Goal: Task Accomplishment & Management: Use online tool/utility

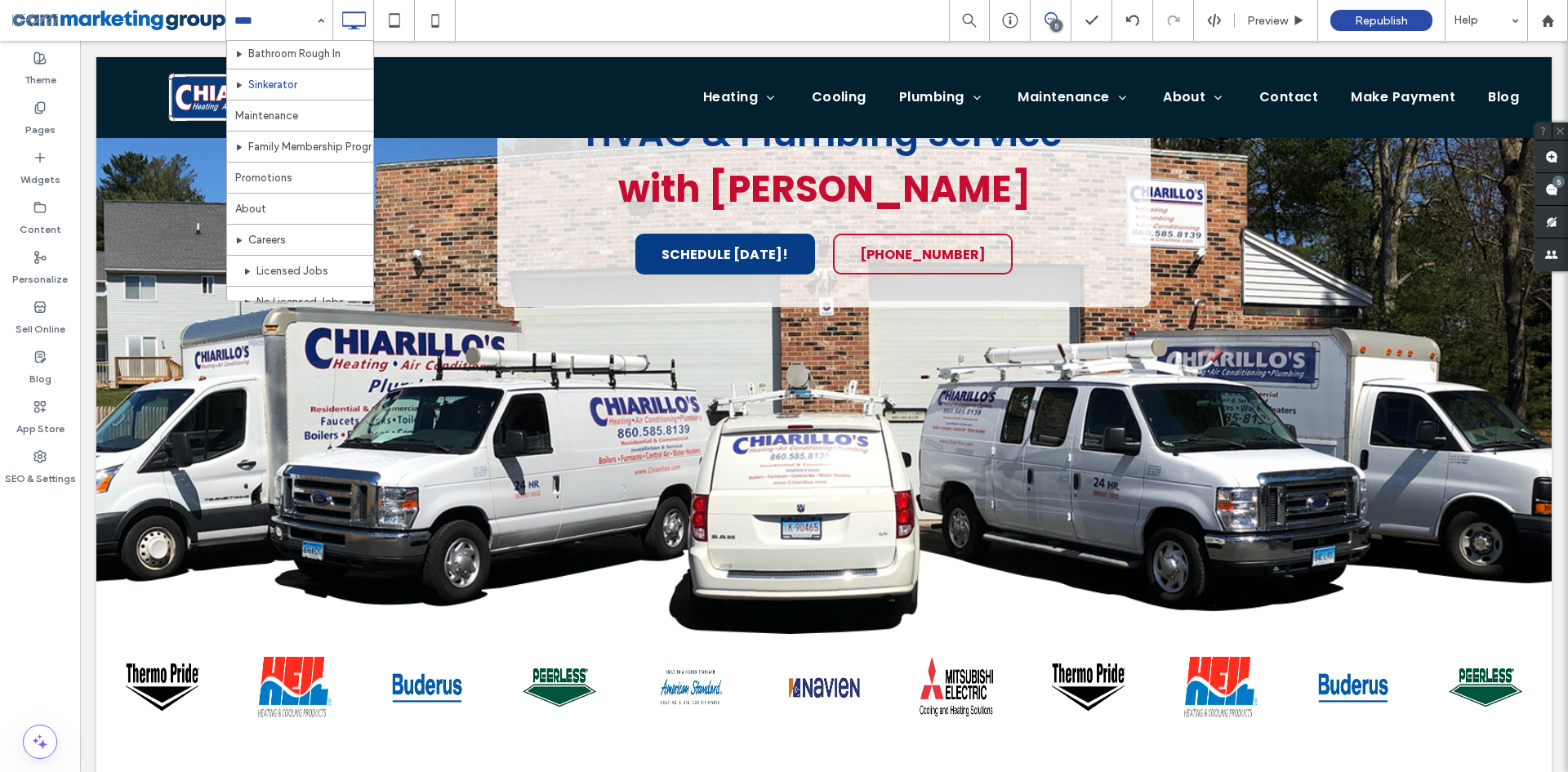
scroll to position [327, 0]
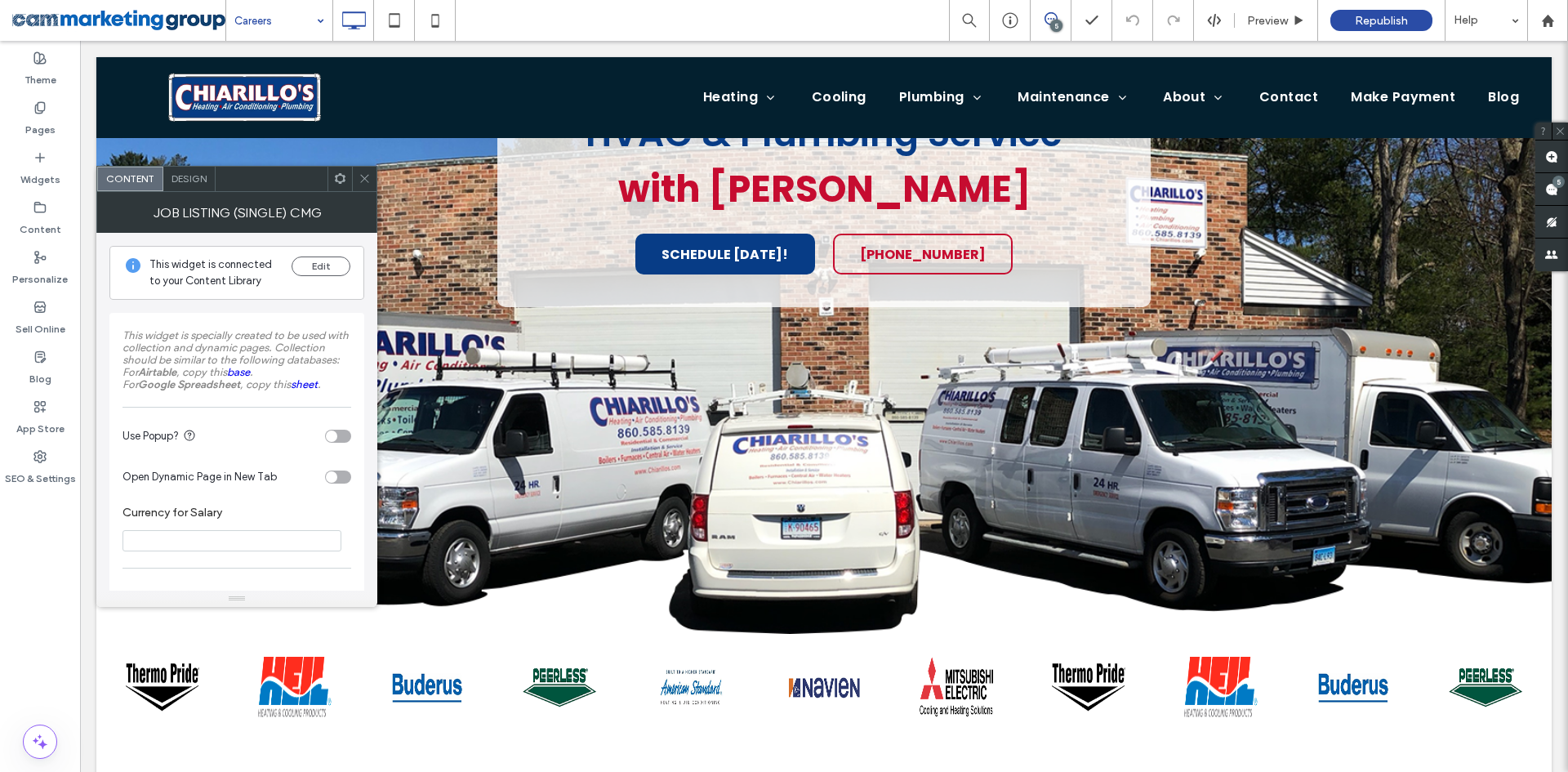
click at [337, 433] on div "toggle" at bounding box center [338, 436] width 26 height 13
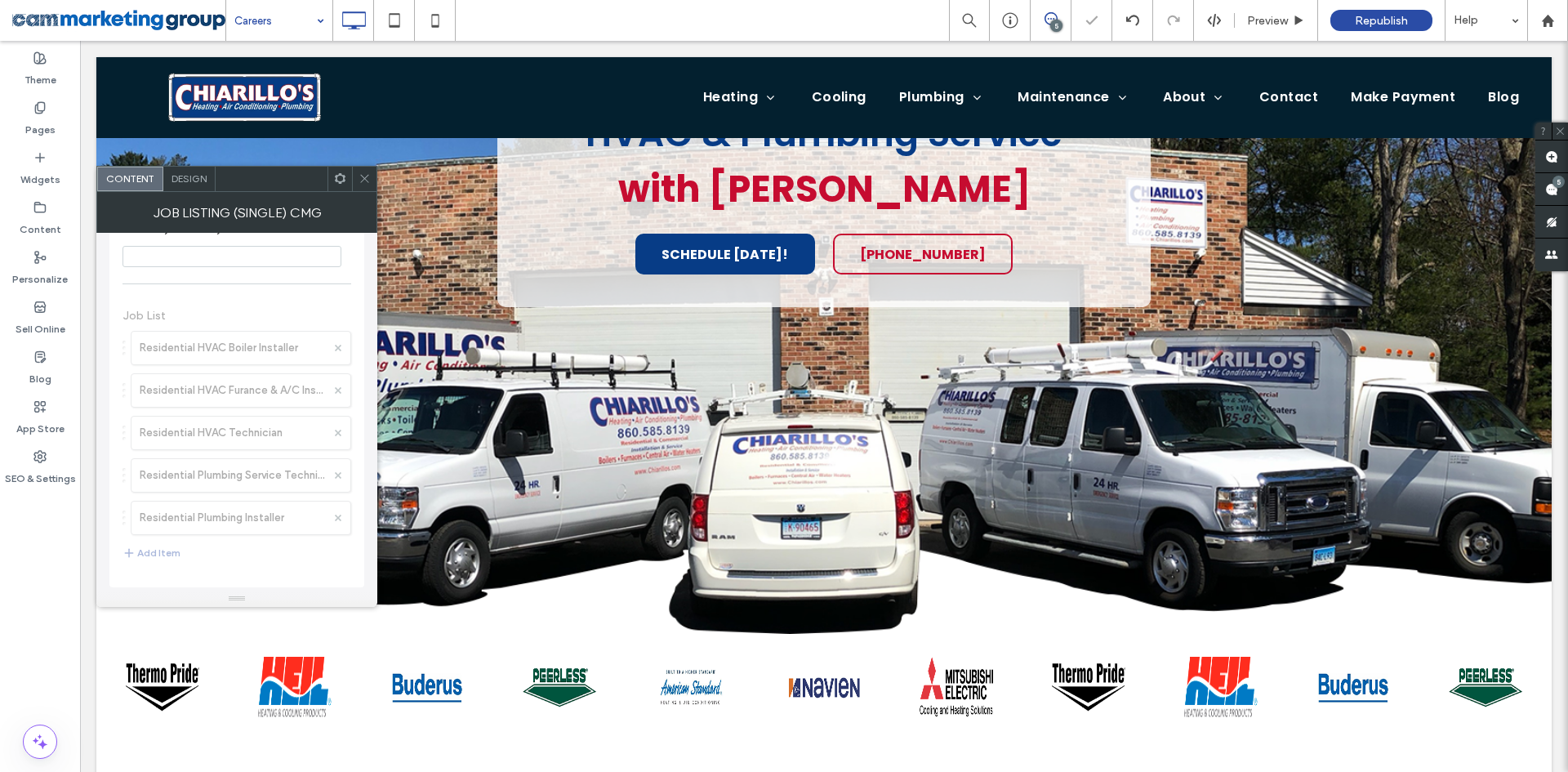
scroll to position [245, 0]
click at [360, 175] on icon at bounding box center [364, 179] width 12 height 12
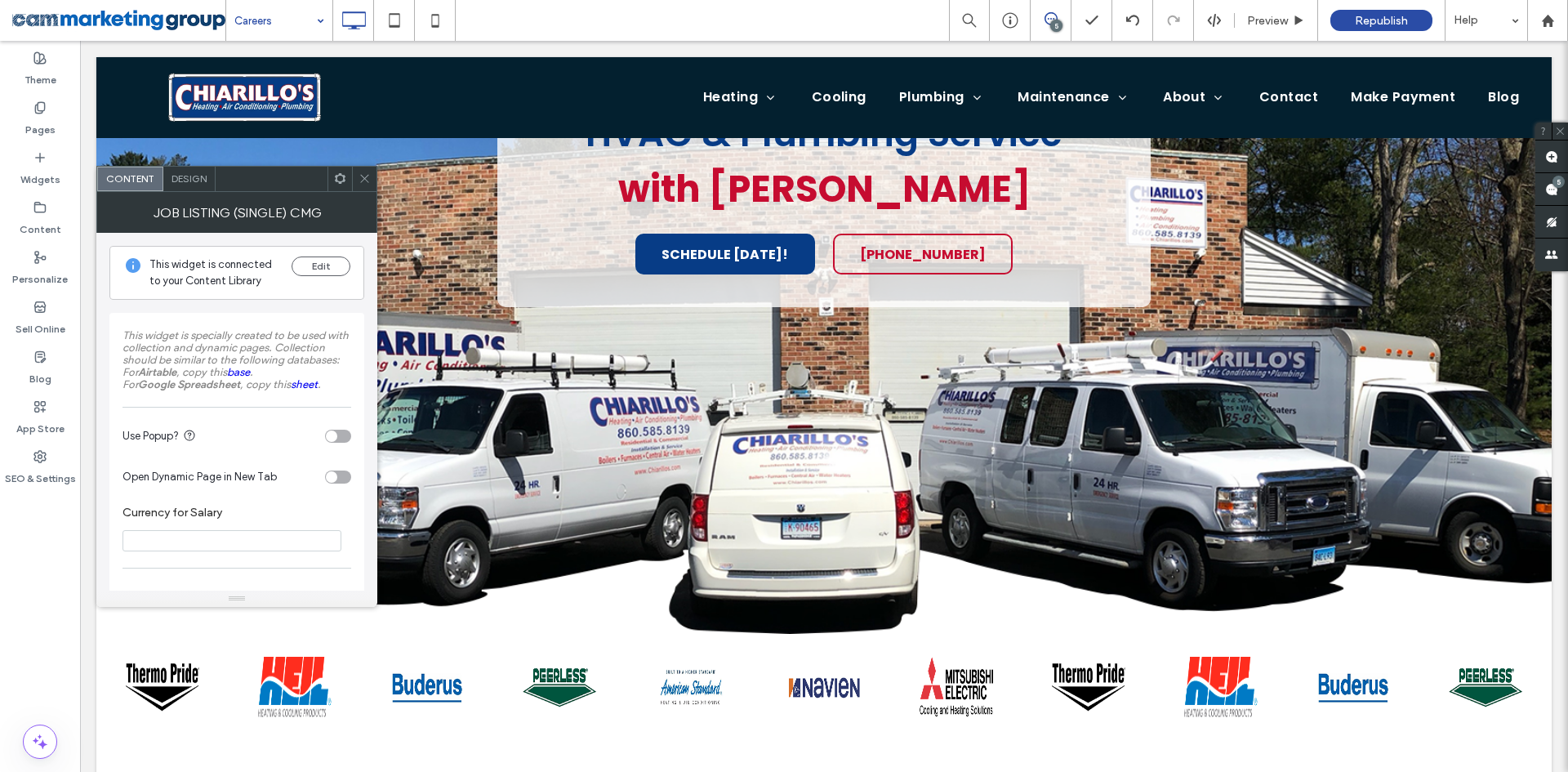
click at [339, 438] on div "toggle" at bounding box center [338, 436] width 26 height 13
click at [192, 169] on div "Design" at bounding box center [189, 179] width 52 height 25
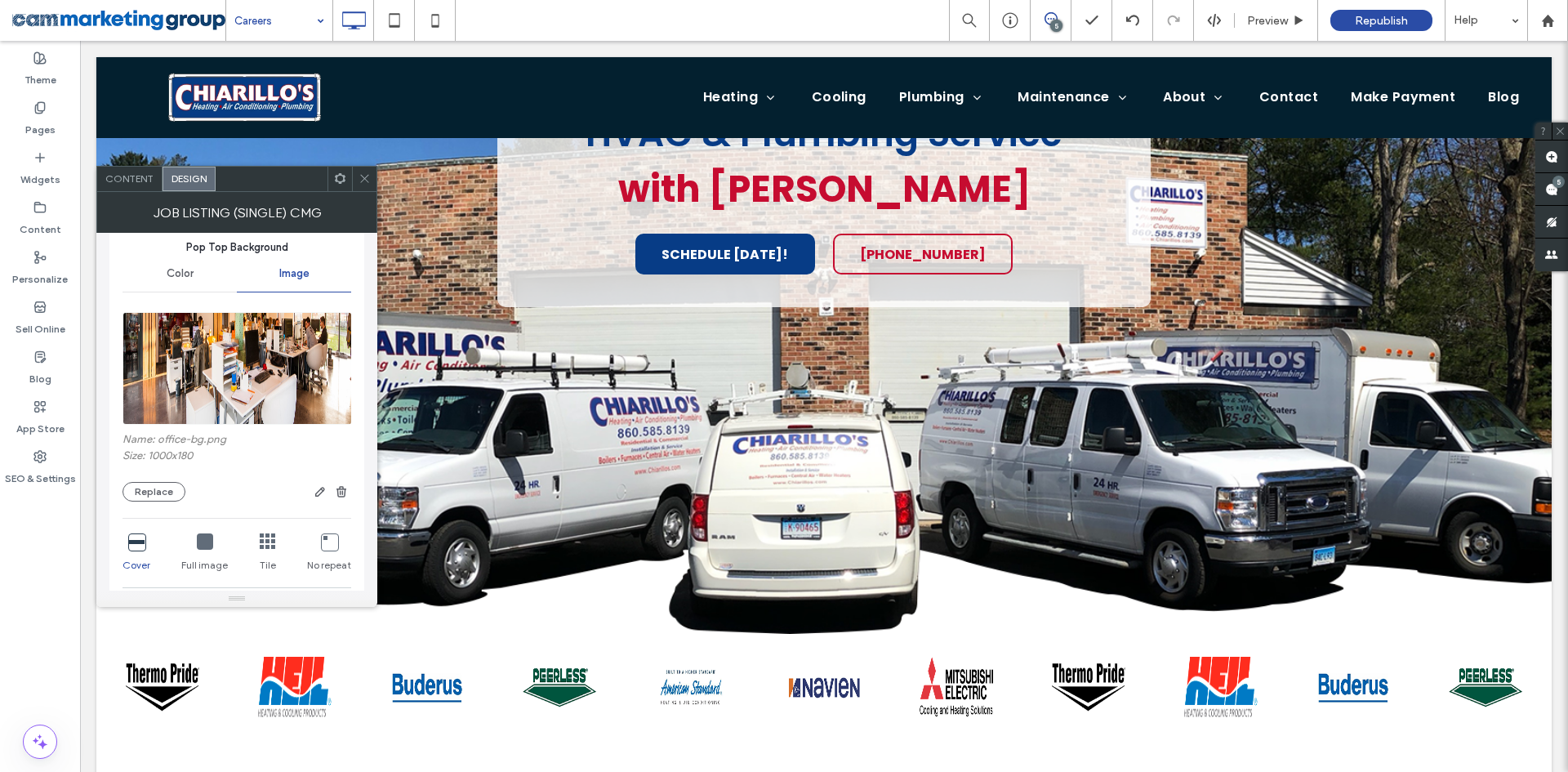
scroll to position [490, 0]
click at [254, 403] on img at bounding box center [237, 368] width 231 height 112
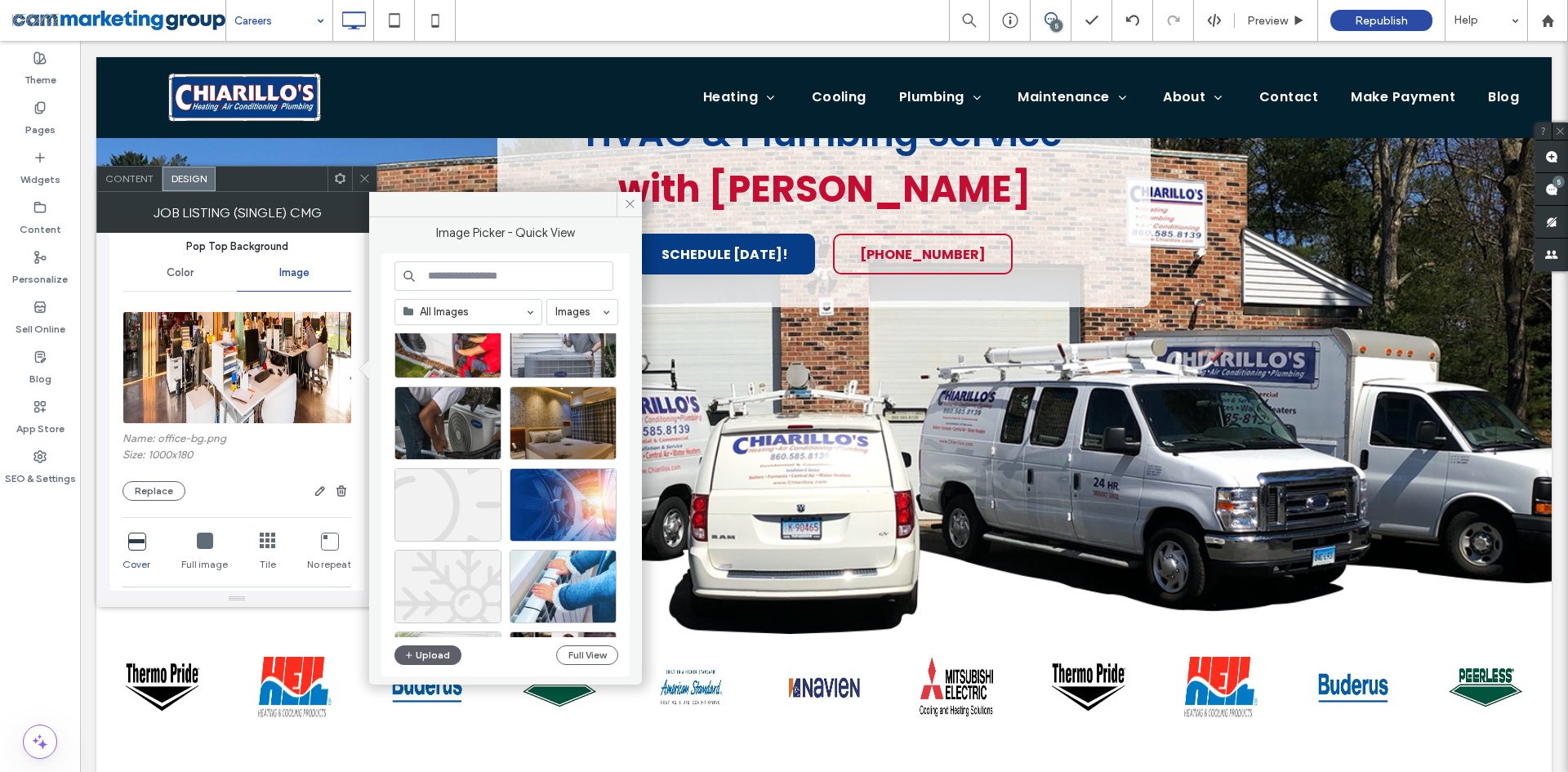
scroll to position [409, 0]
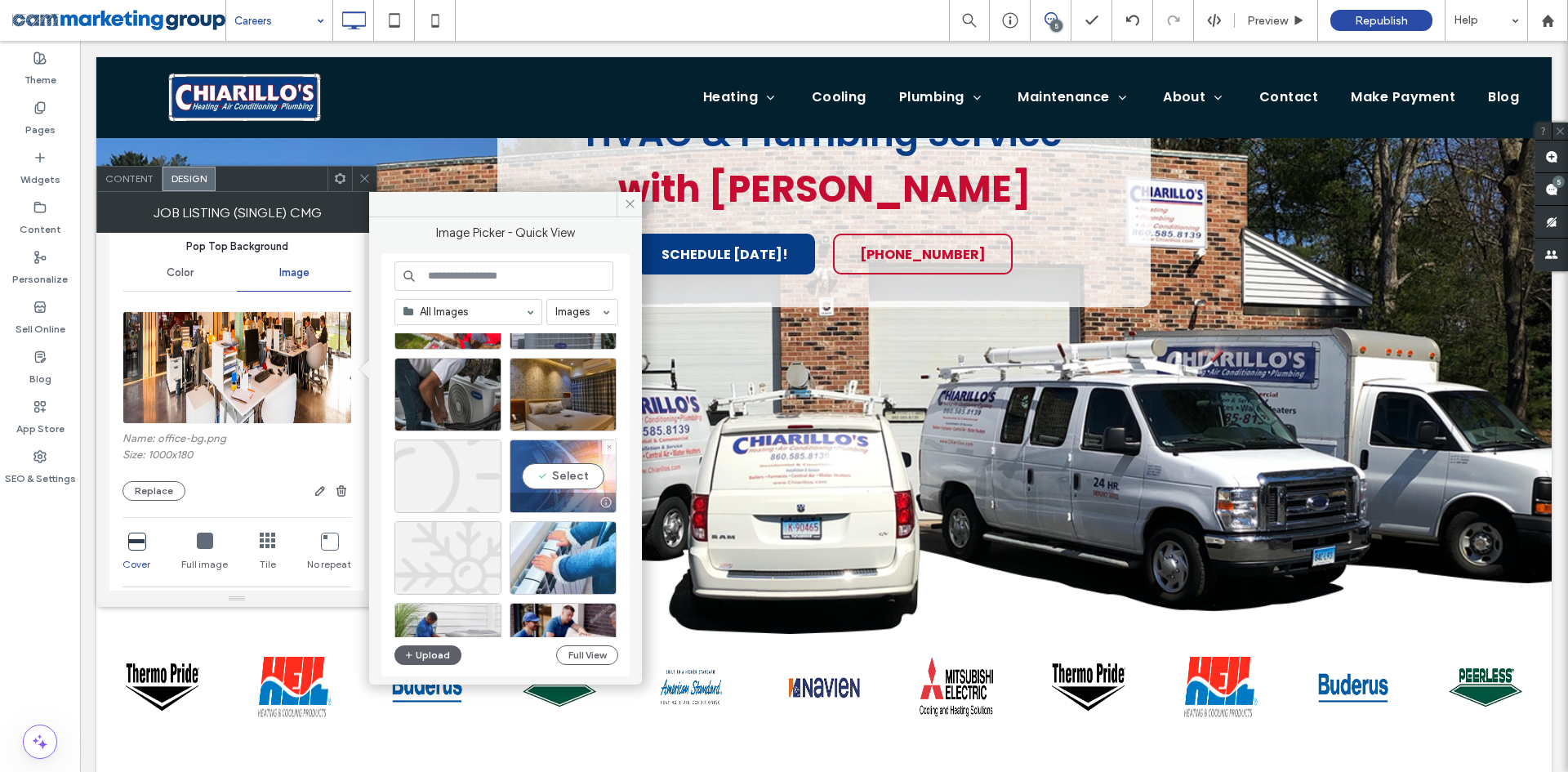
click at [562, 468] on div "Select" at bounding box center [563, 476] width 107 height 73
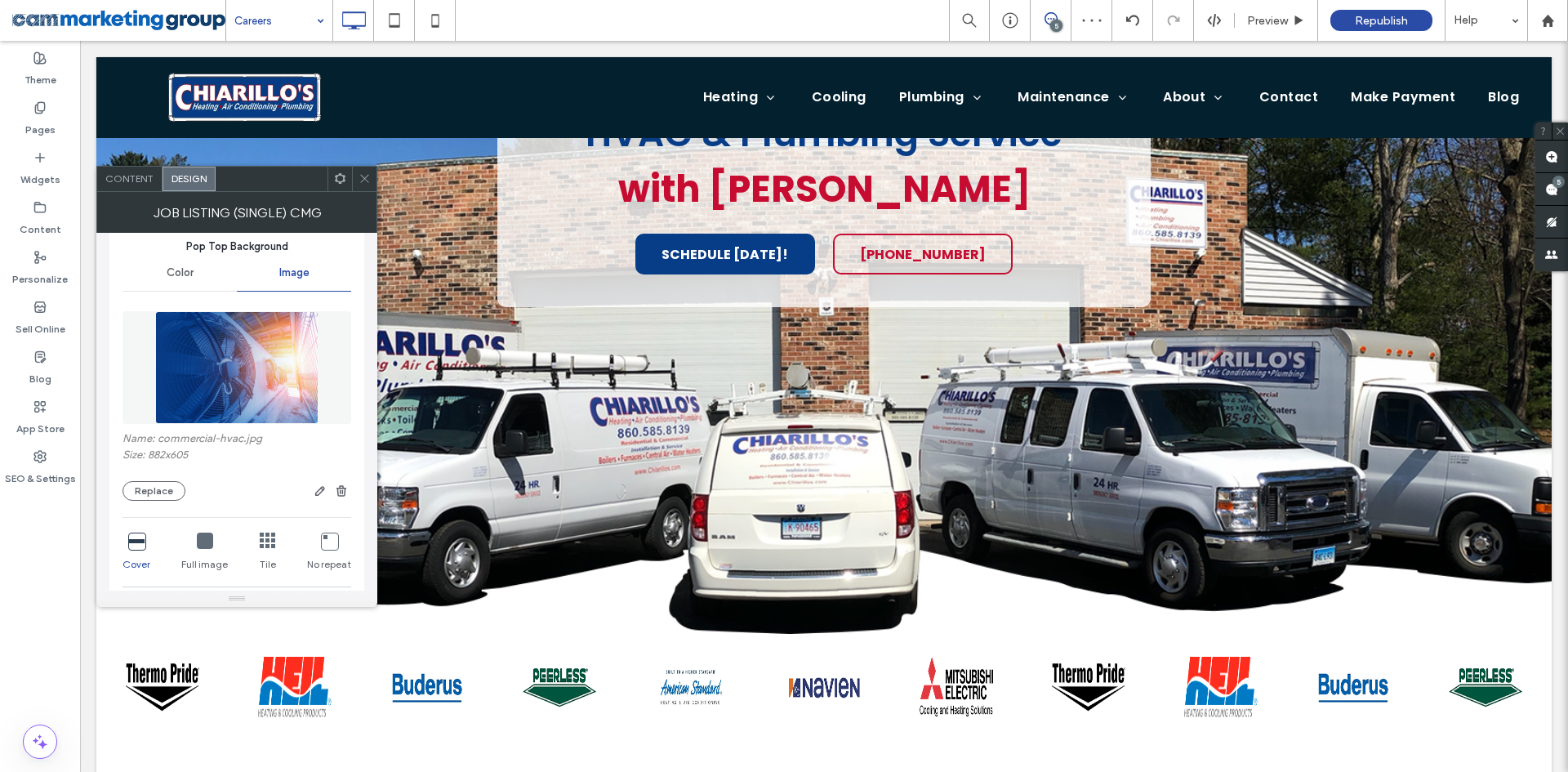
click at [242, 350] on img at bounding box center [237, 368] width 163 height 112
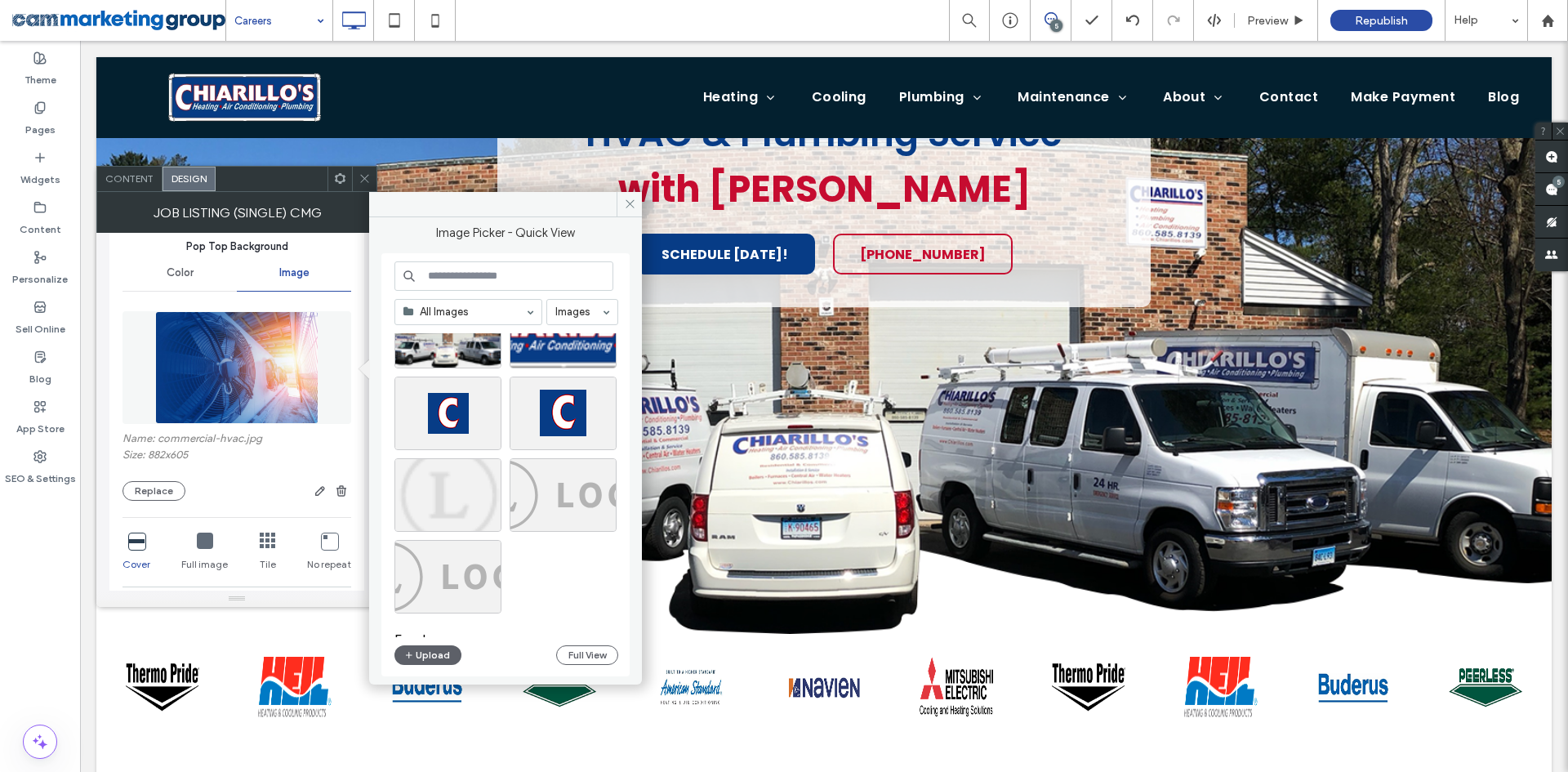
scroll to position [4475, 0]
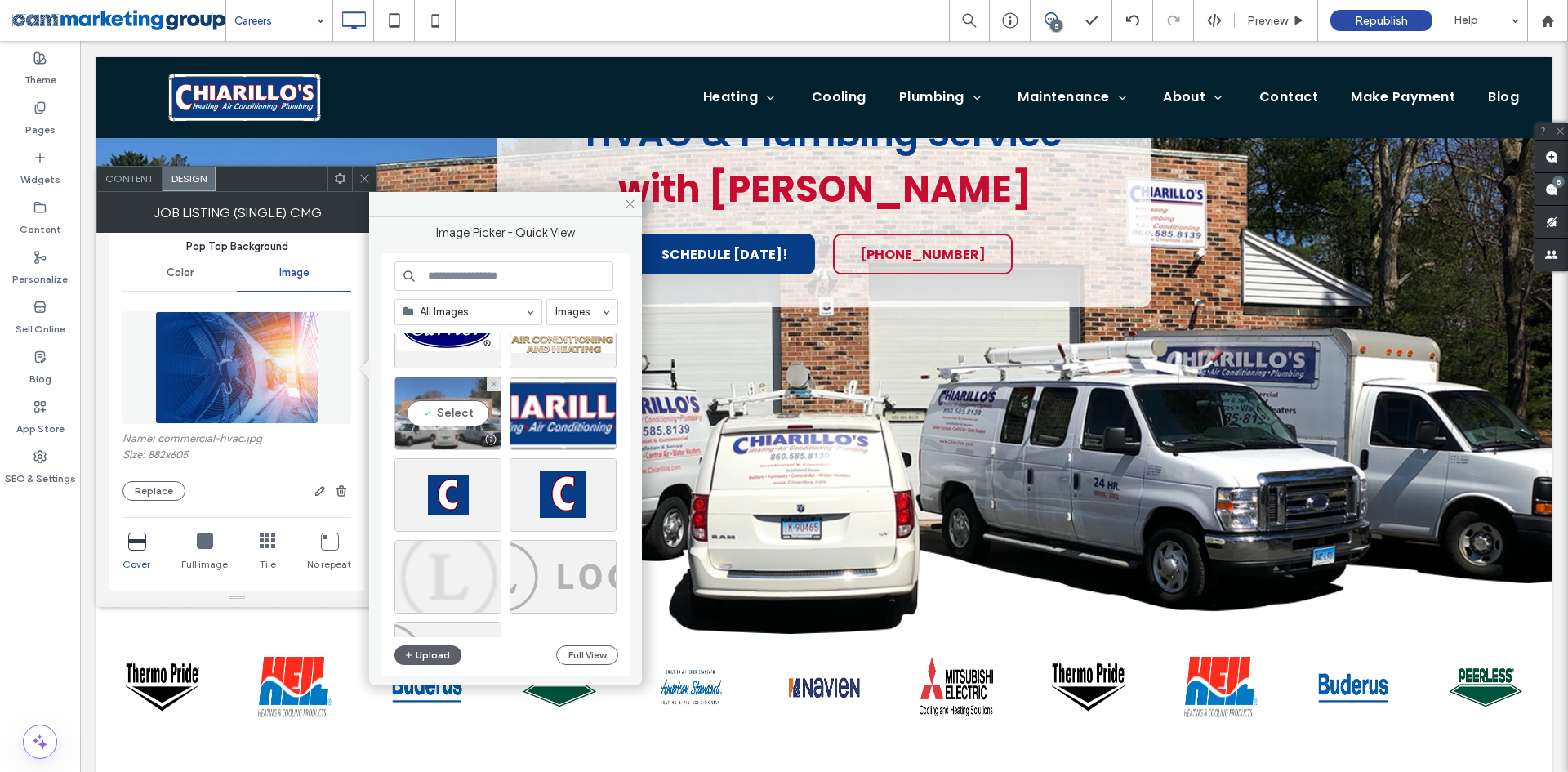
click at [436, 409] on div "Select" at bounding box center [448, 413] width 107 height 73
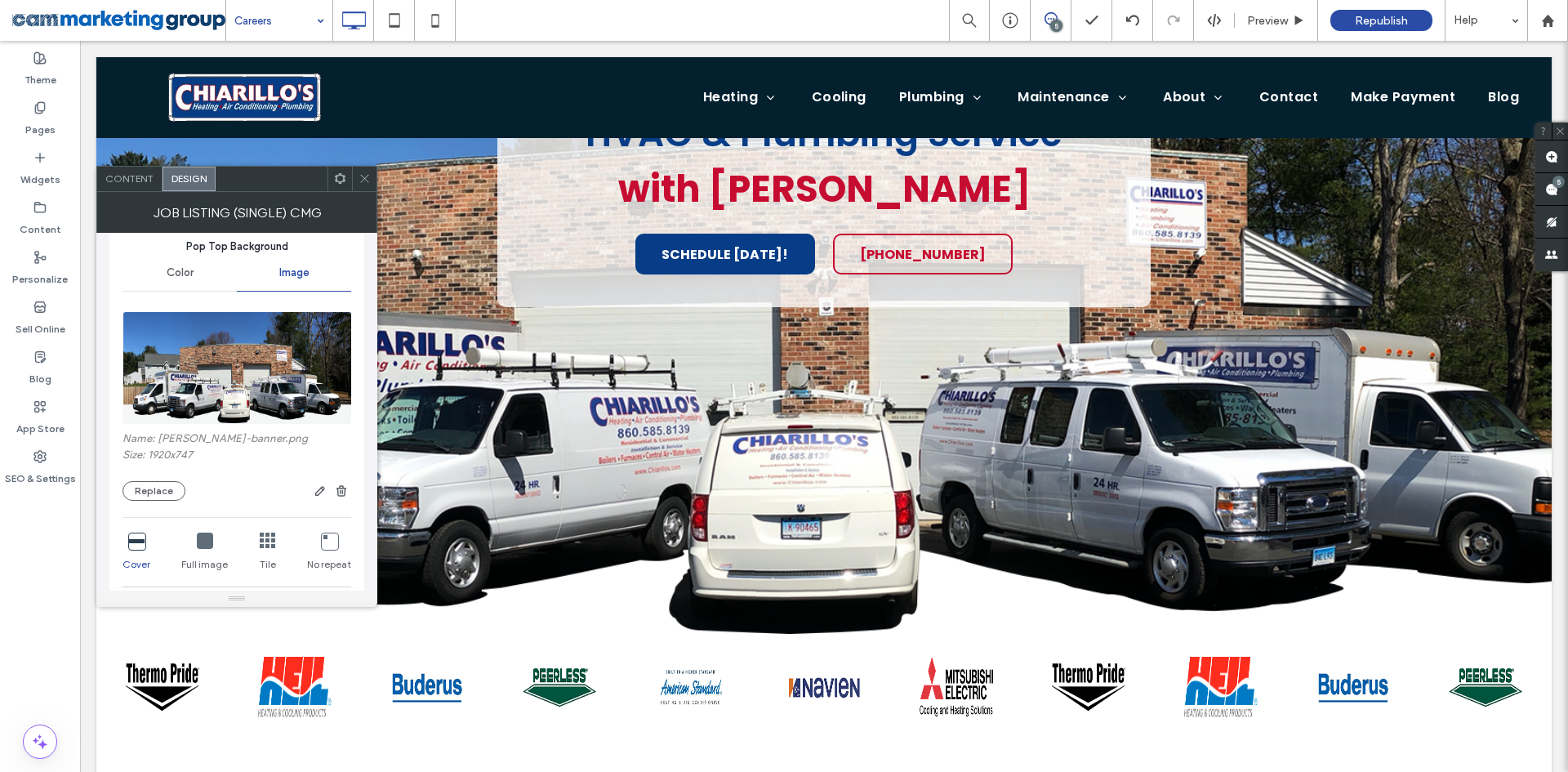
click at [362, 181] on use at bounding box center [364, 179] width 9 height 9
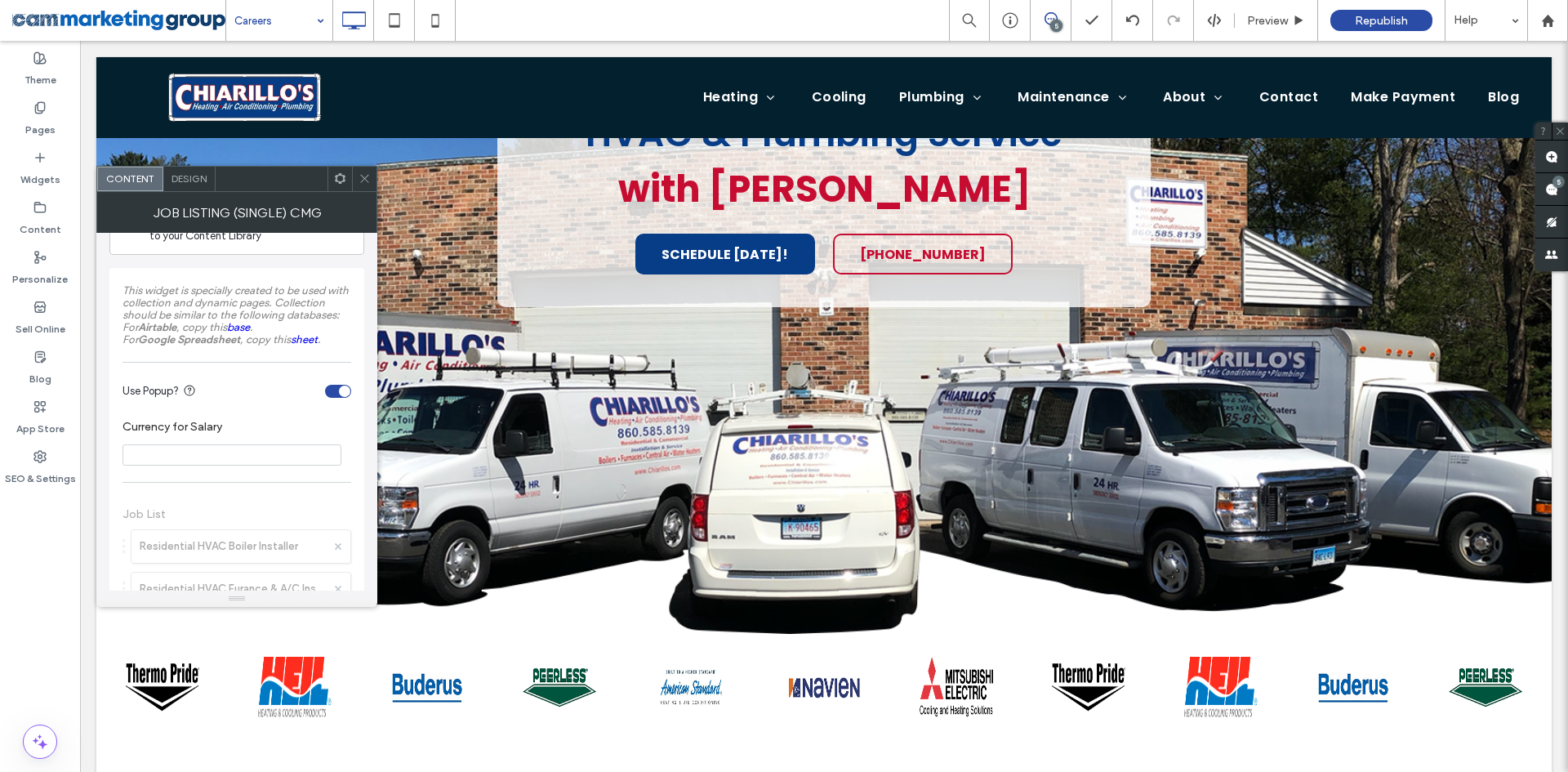
scroll to position [82, 0]
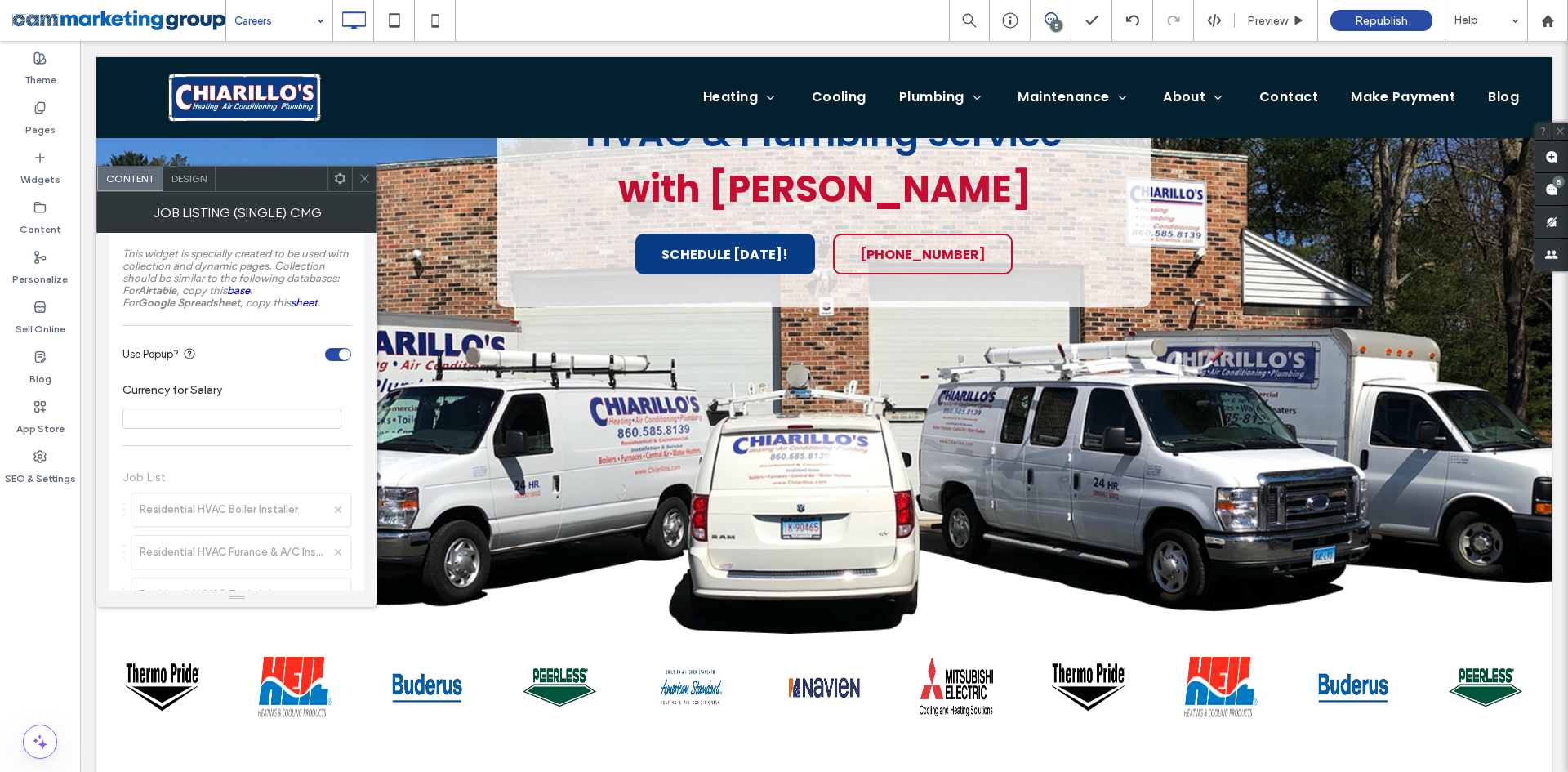
click at [187, 178] on span "Design" at bounding box center [189, 179] width 35 height 12
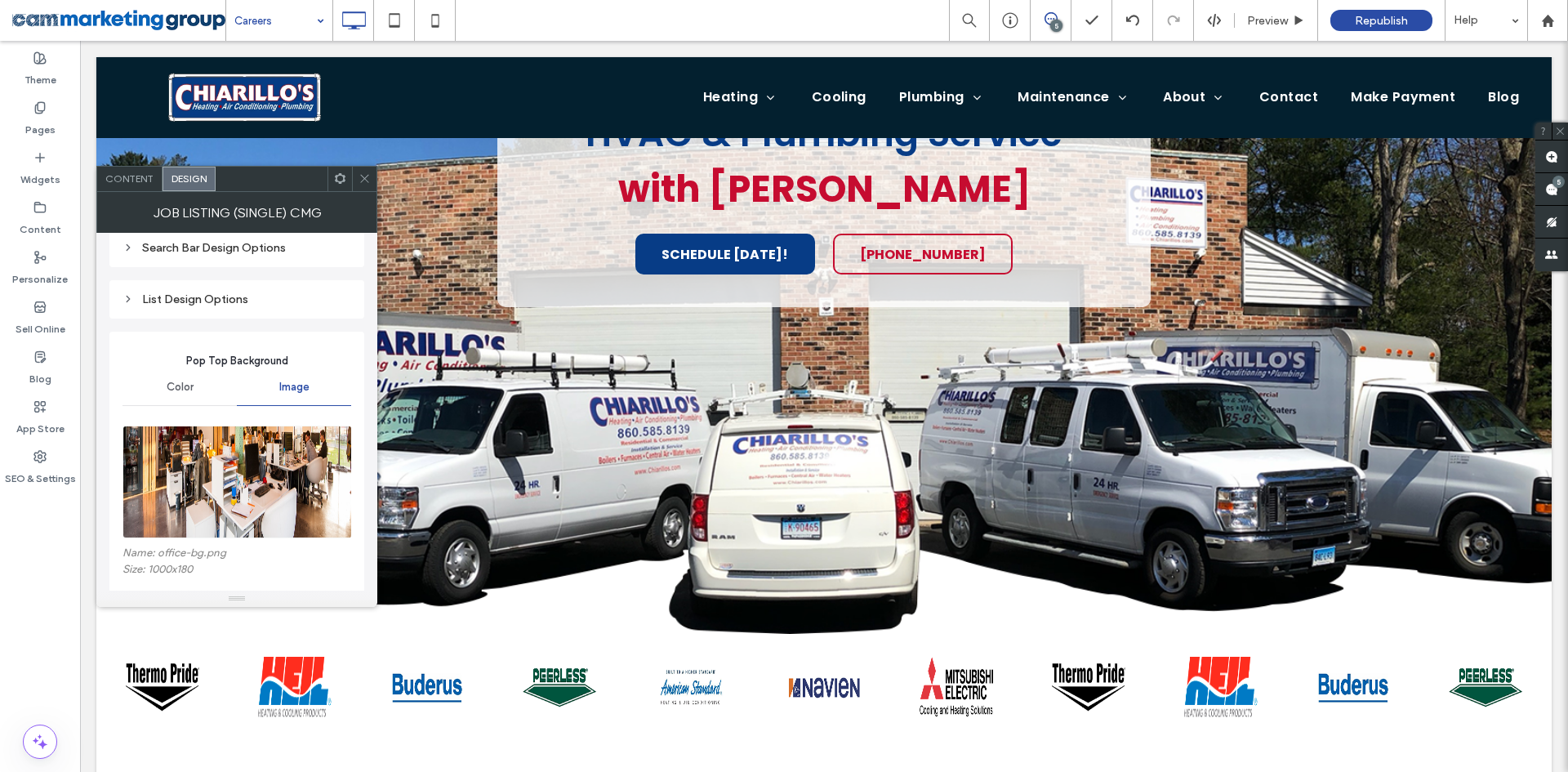
scroll to position [490, 0]
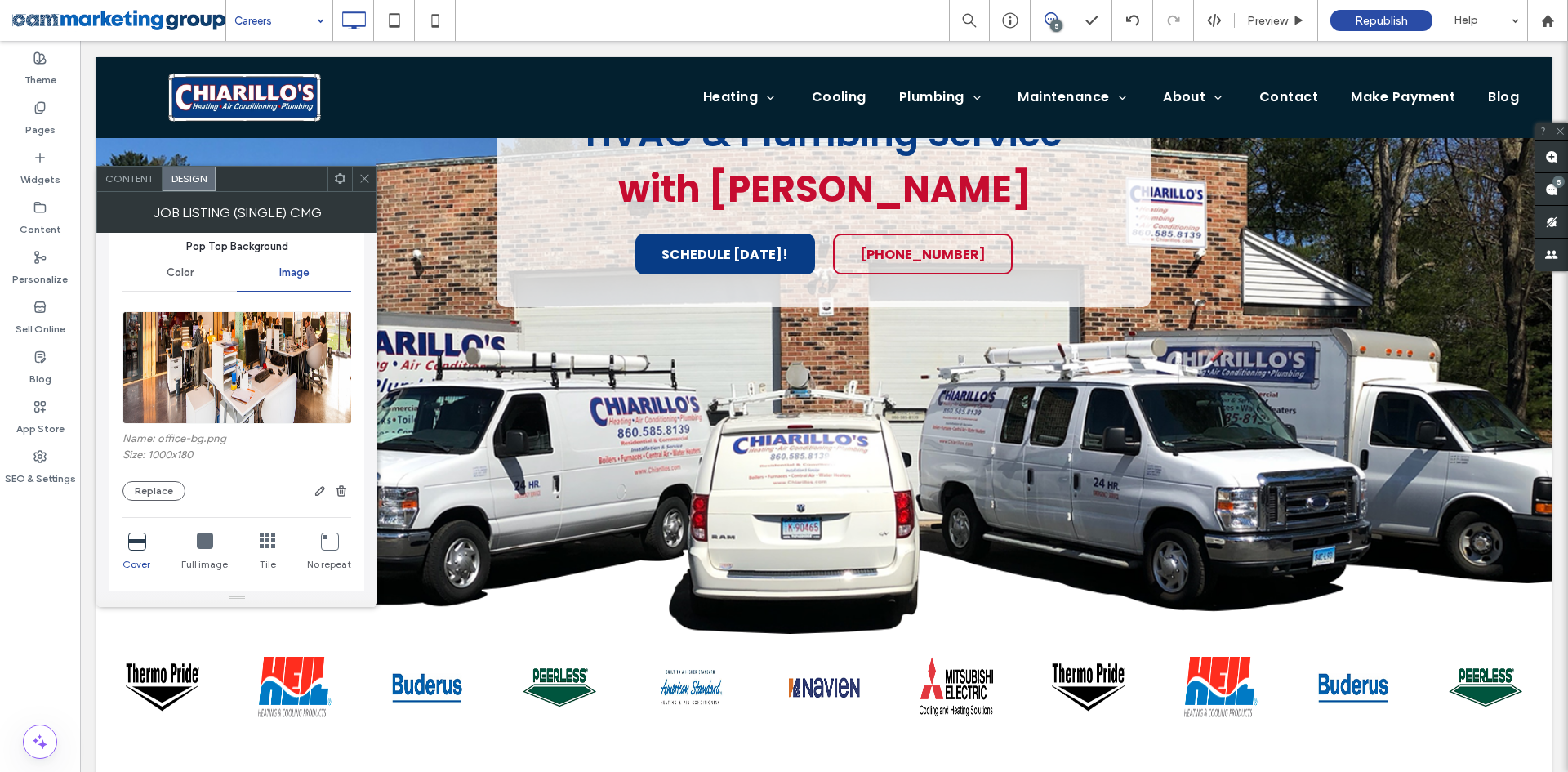
click at [234, 367] on img at bounding box center [237, 368] width 231 height 112
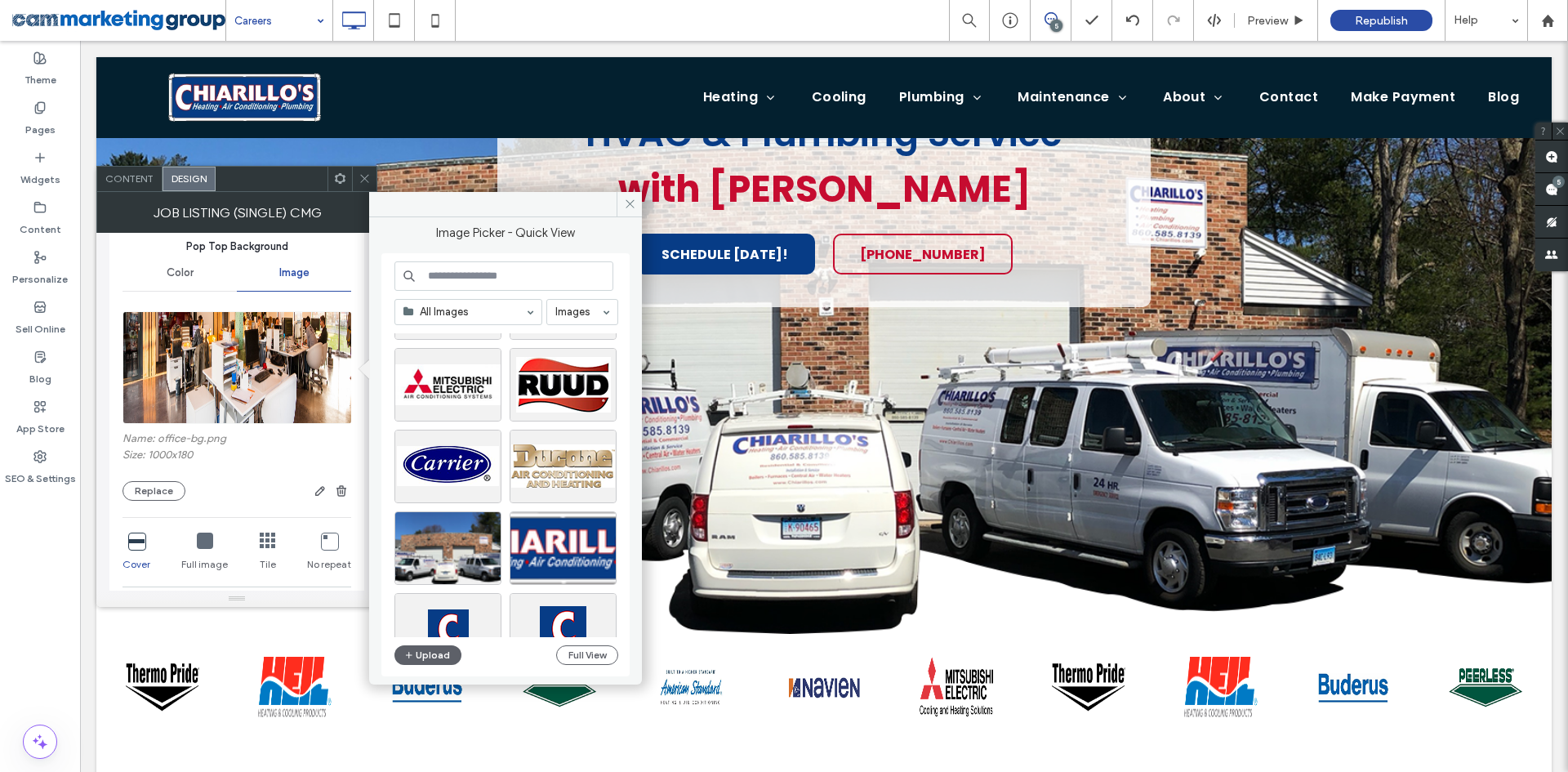
scroll to position [4328, 0]
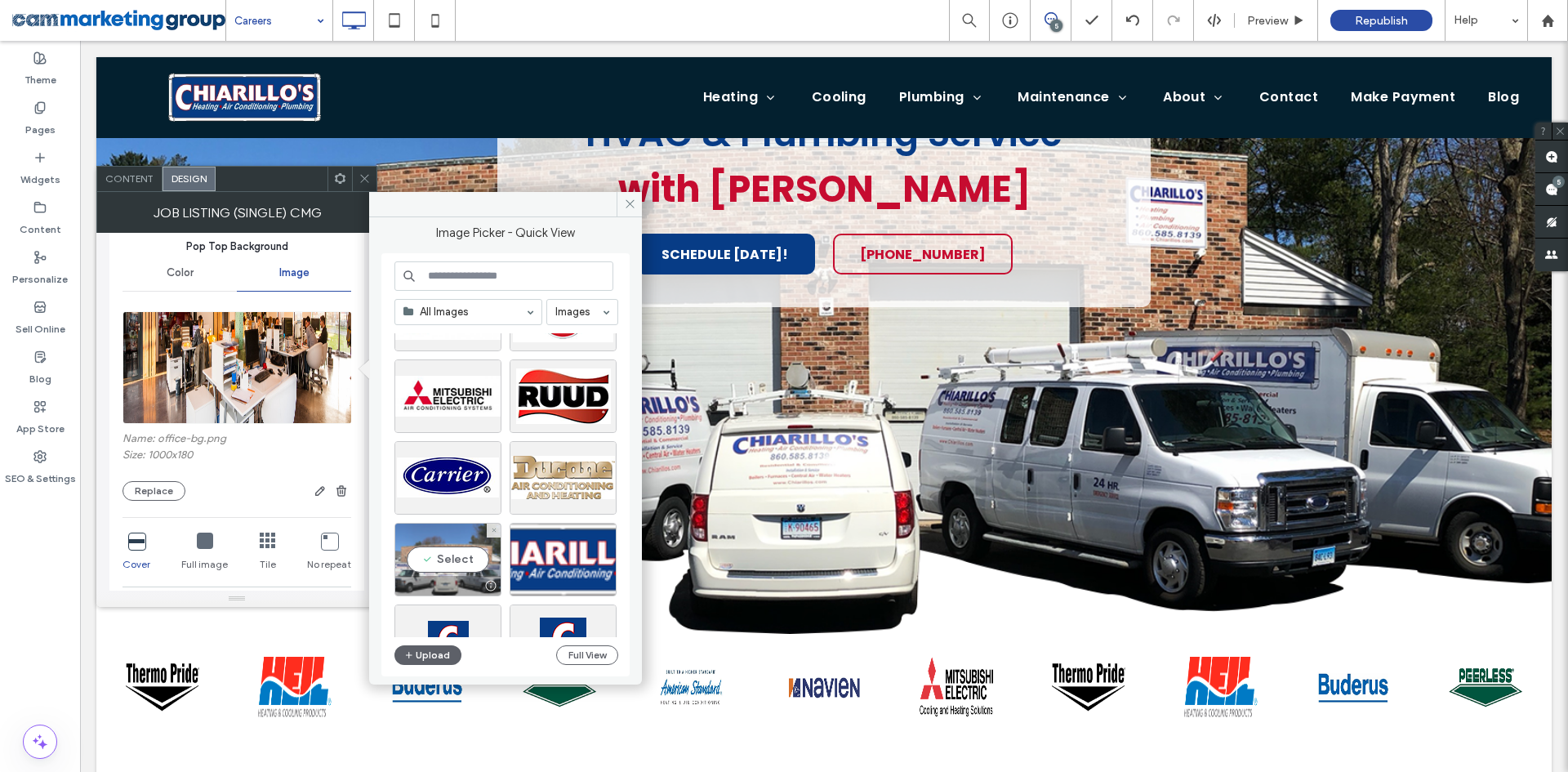
click at [450, 580] on div at bounding box center [448, 586] width 105 height 20
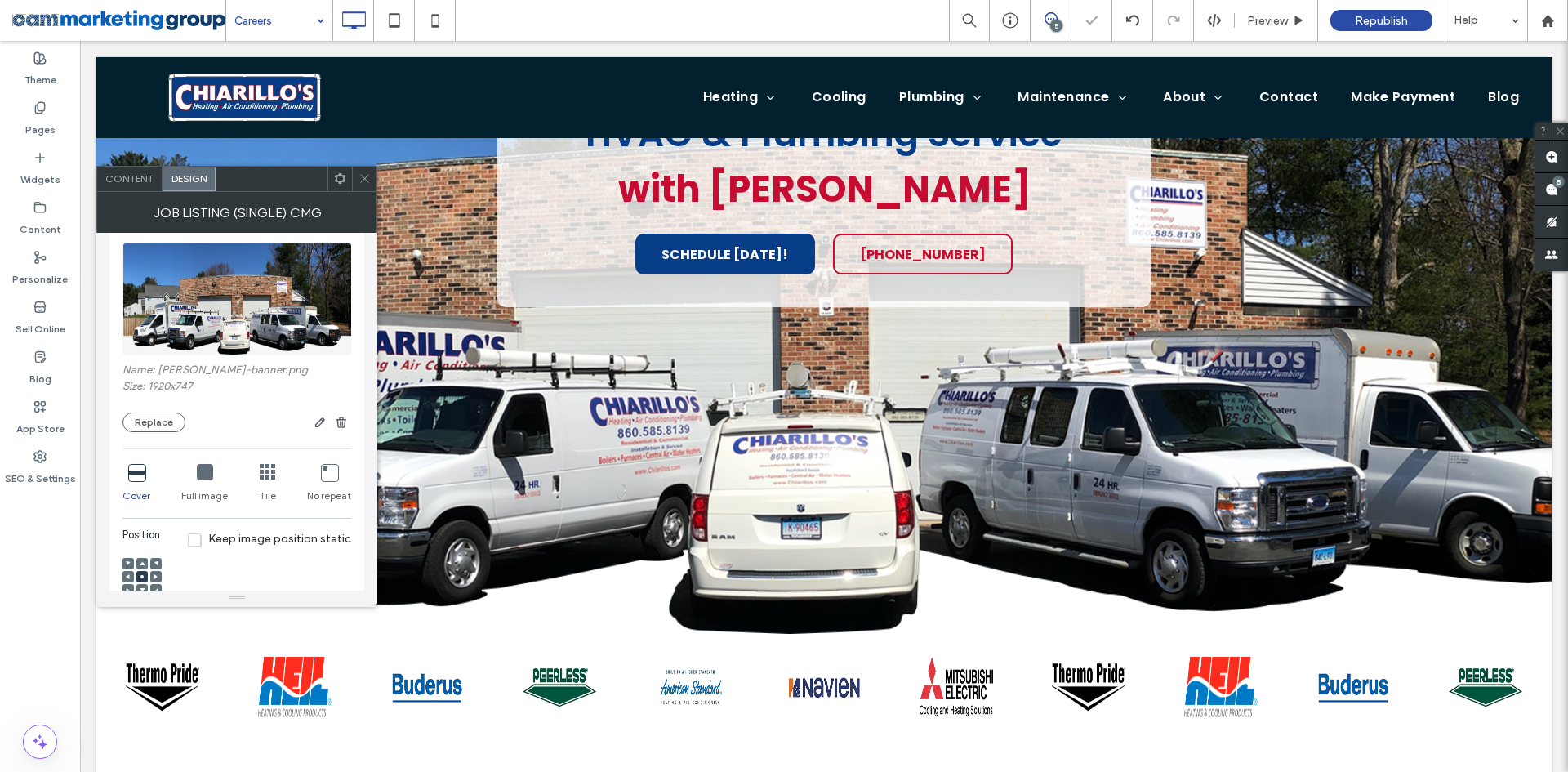
scroll to position [654, 0]
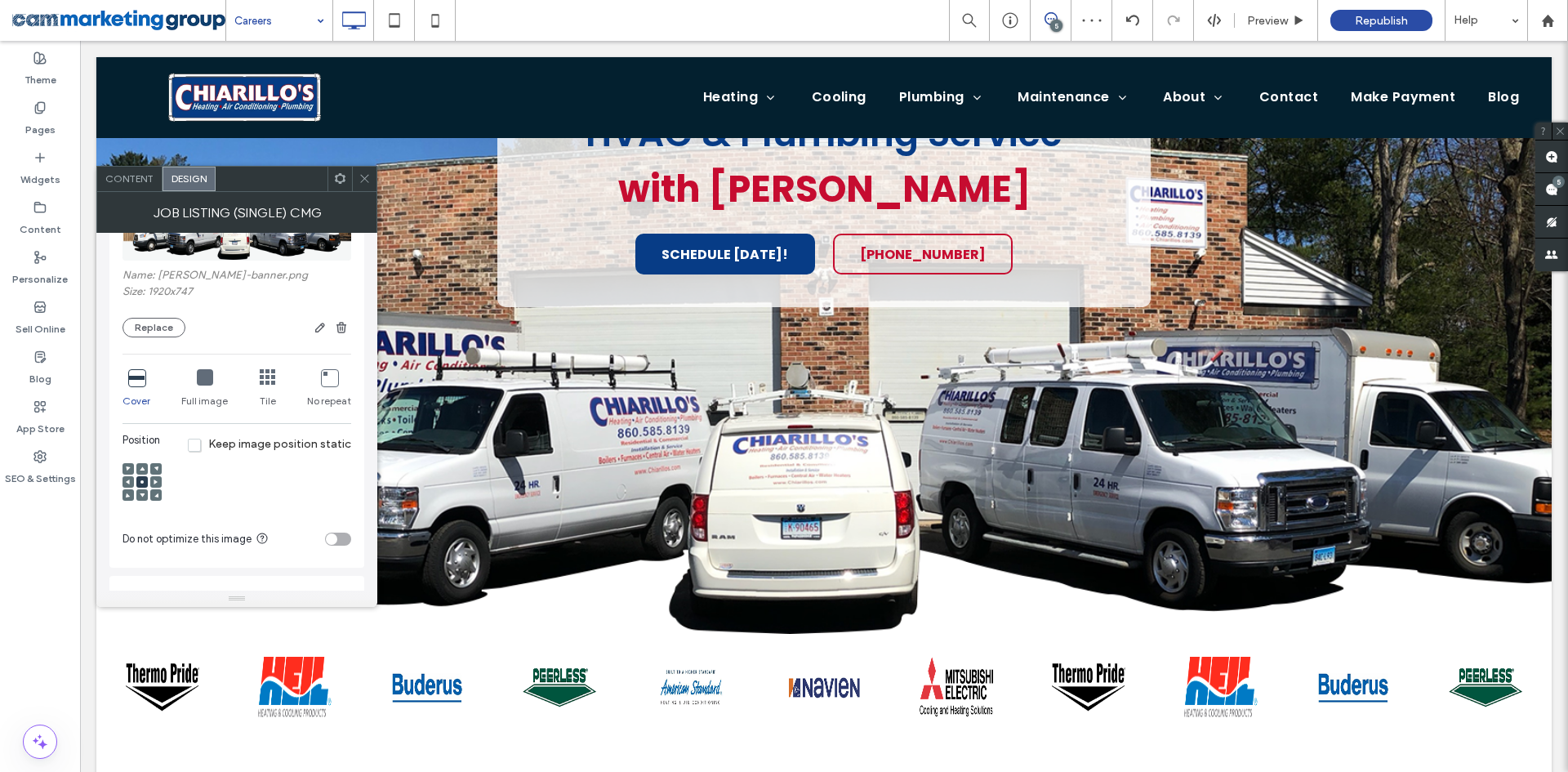
click at [336, 533] on div "toggle" at bounding box center [338, 539] width 26 height 13
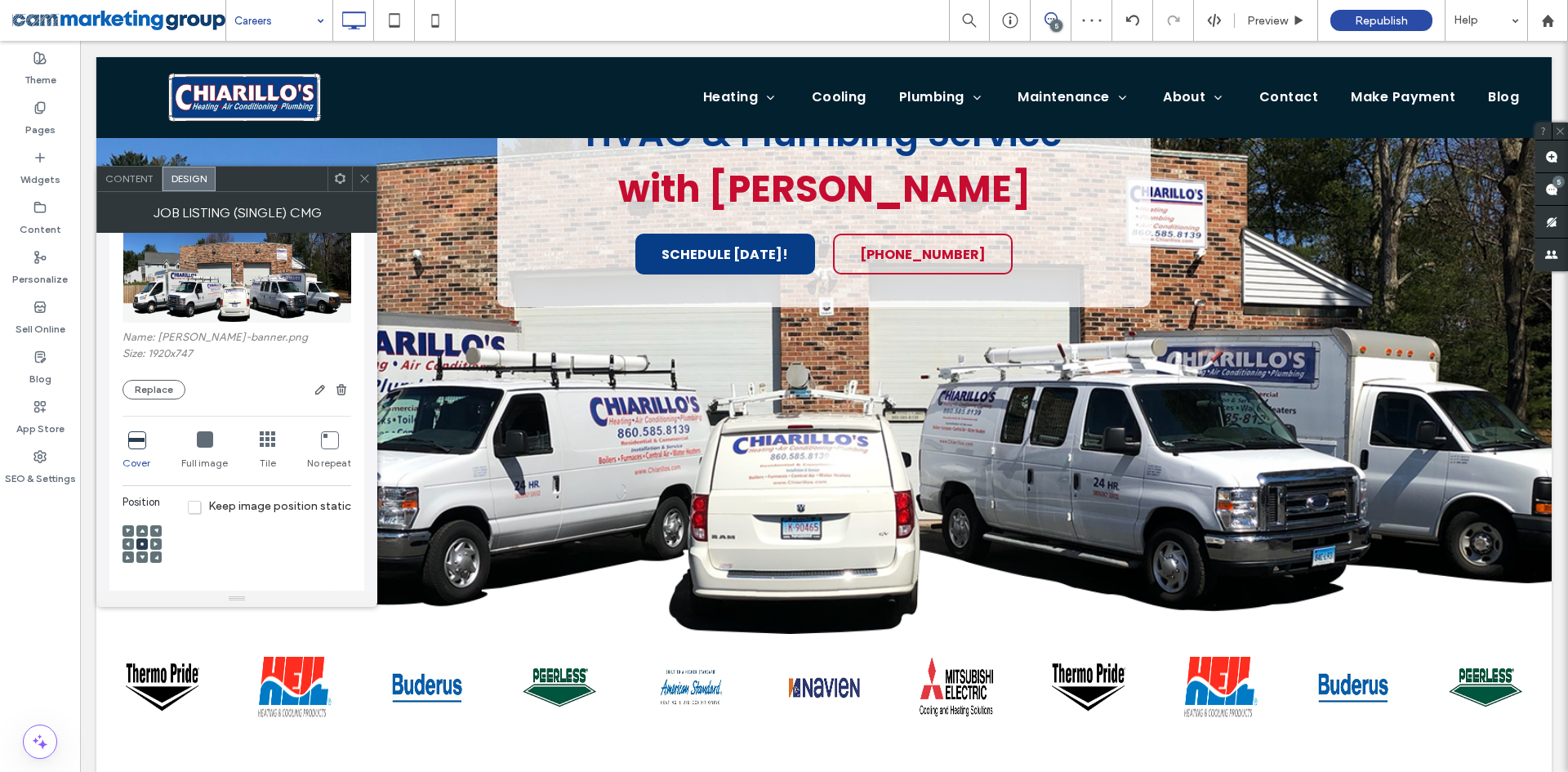
scroll to position [565, 0]
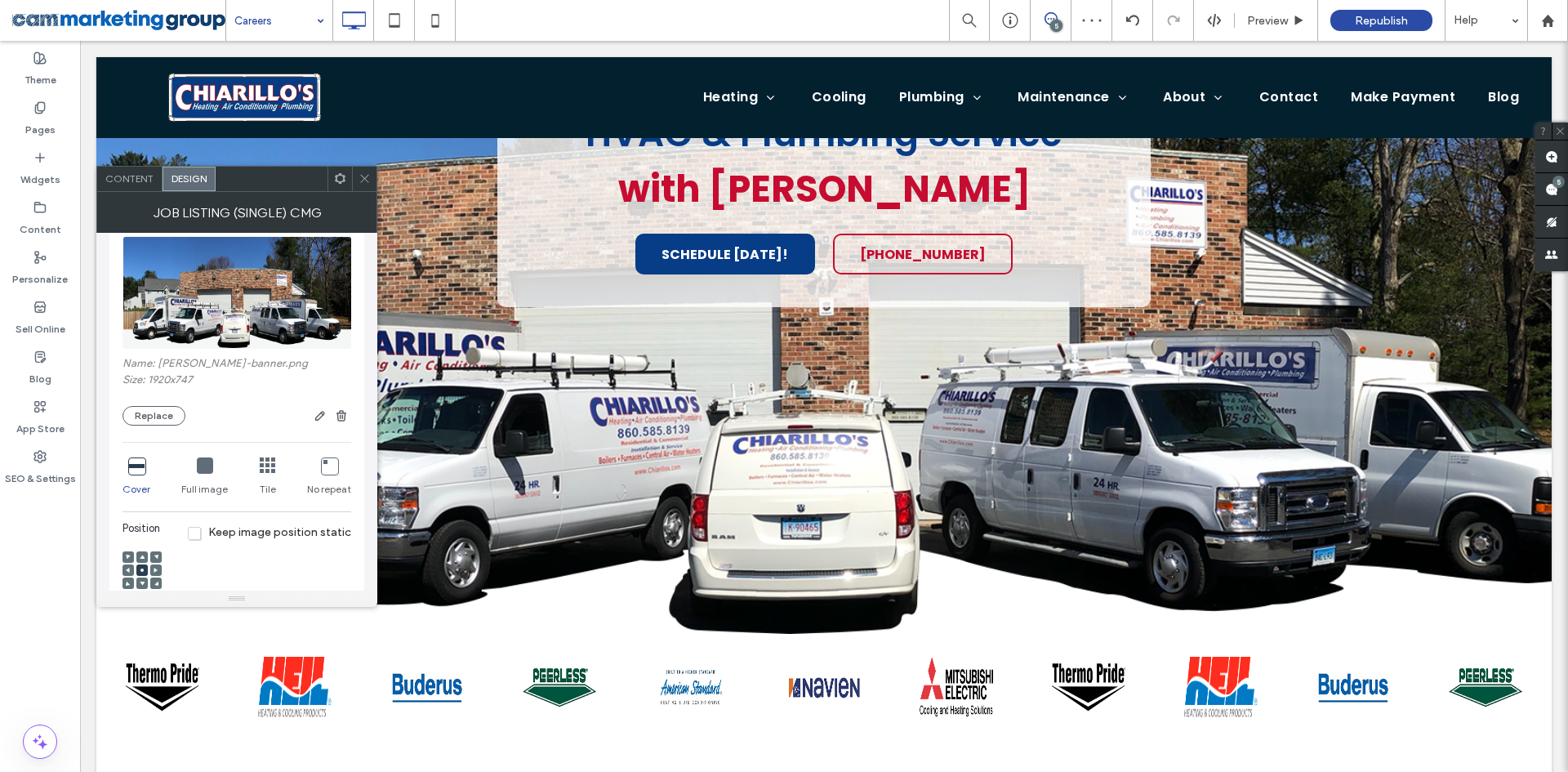
click at [133, 467] on icon at bounding box center [136, 465] width 16 height 16
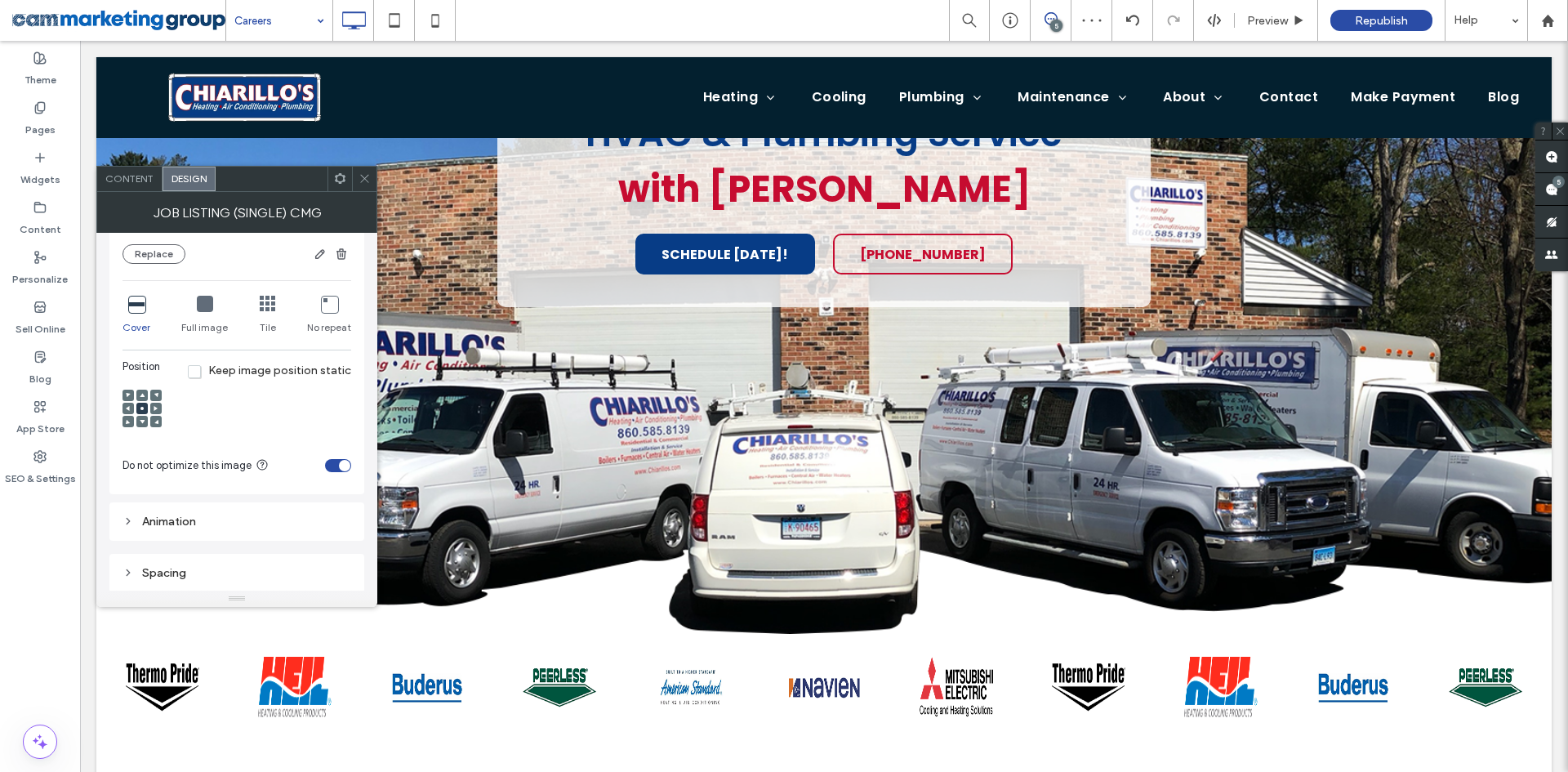
scroll to position [729, 0]
click at [363, 174] on icon at bounding box center [364, 179] width 12 height 12
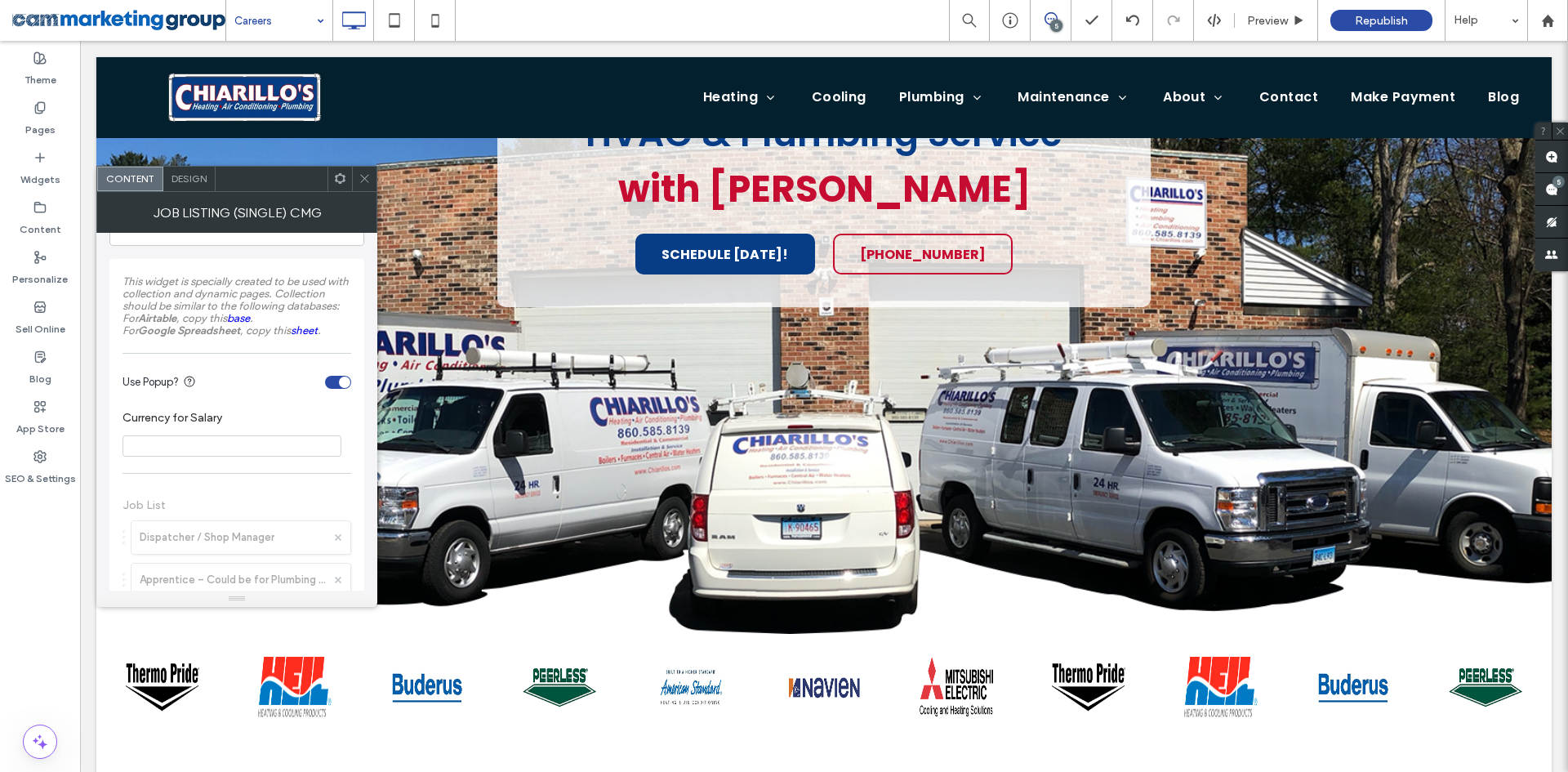
scroll to position [122, 0]
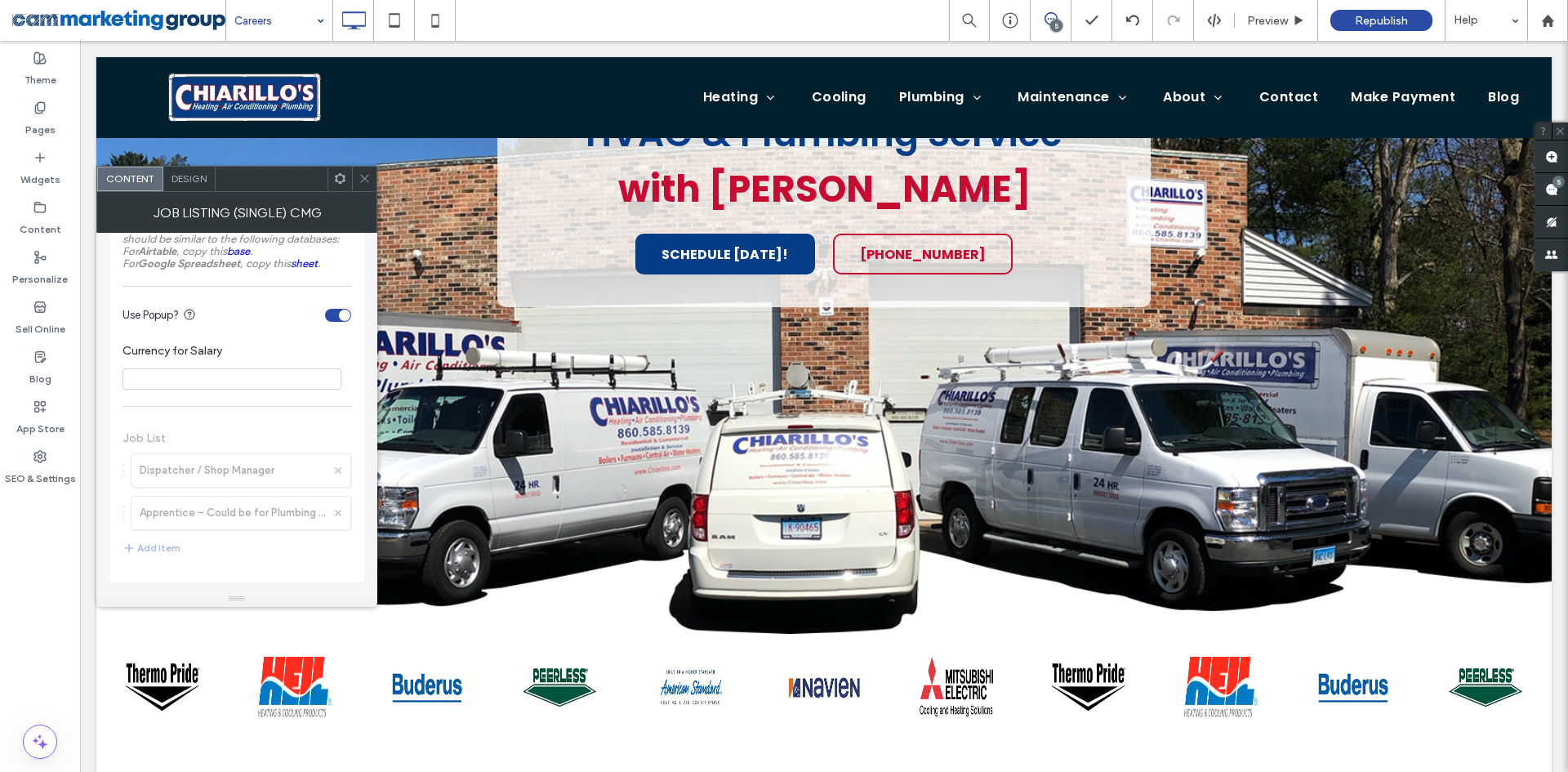
click at [203, 180] on span "Design" at bounding box center [189, 179] width 35 height 12
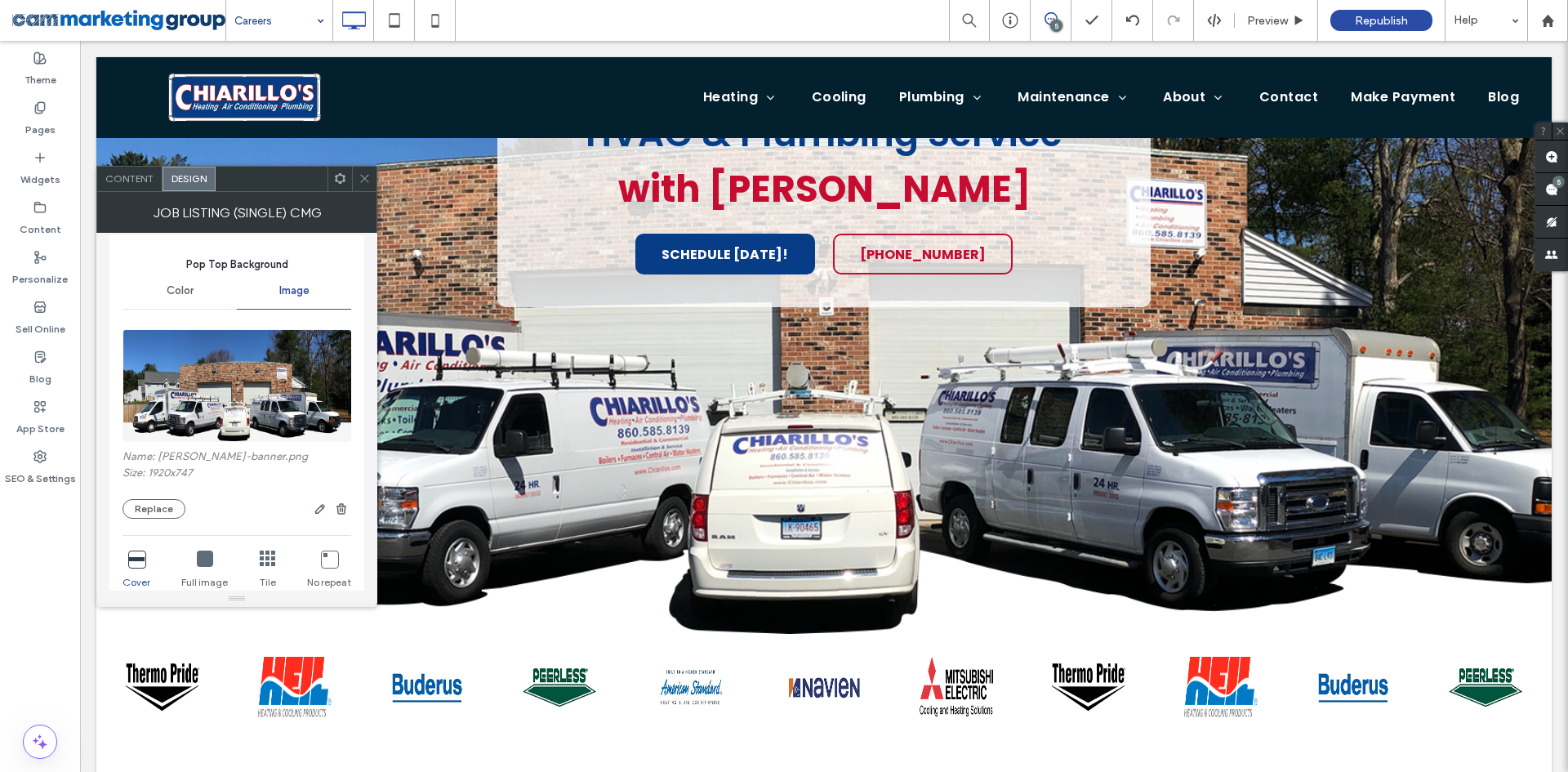
scroll to position [490, 0]
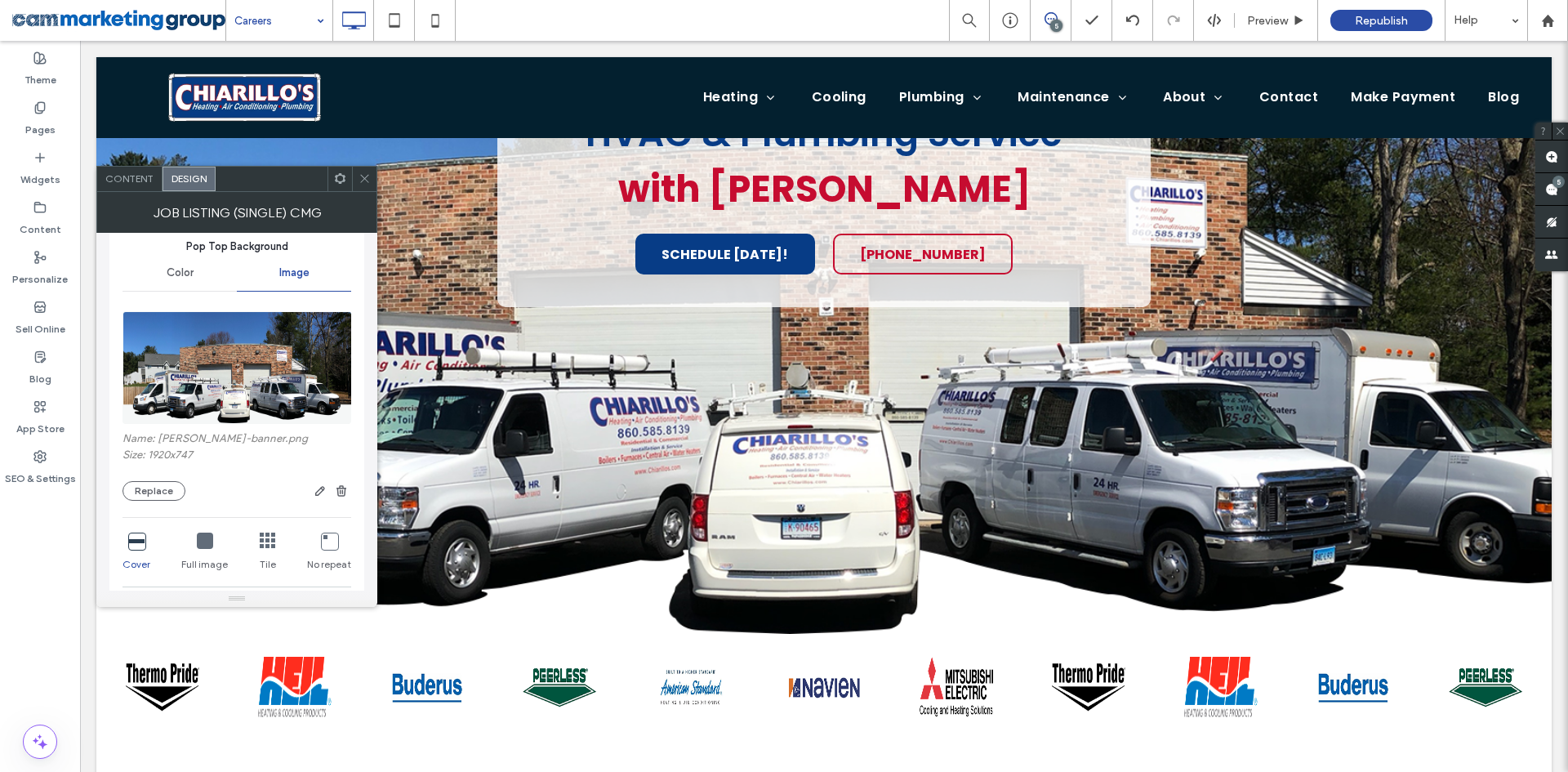
click at [261, 372] on img at bounding box center [237, 368] width 231 height 112
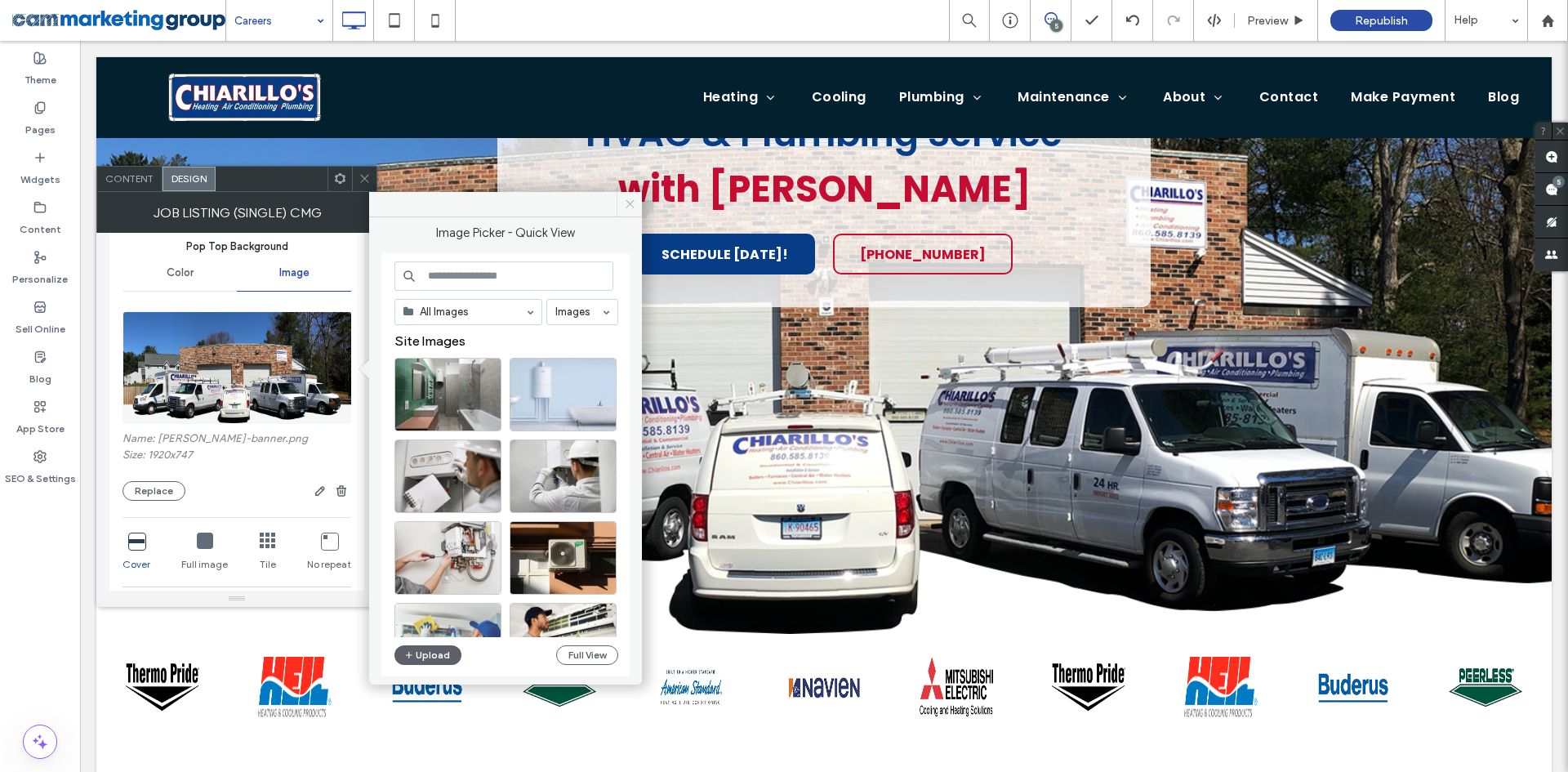
click at [629, 202] on icon at bounding box center [630, 203] width 12 height 12
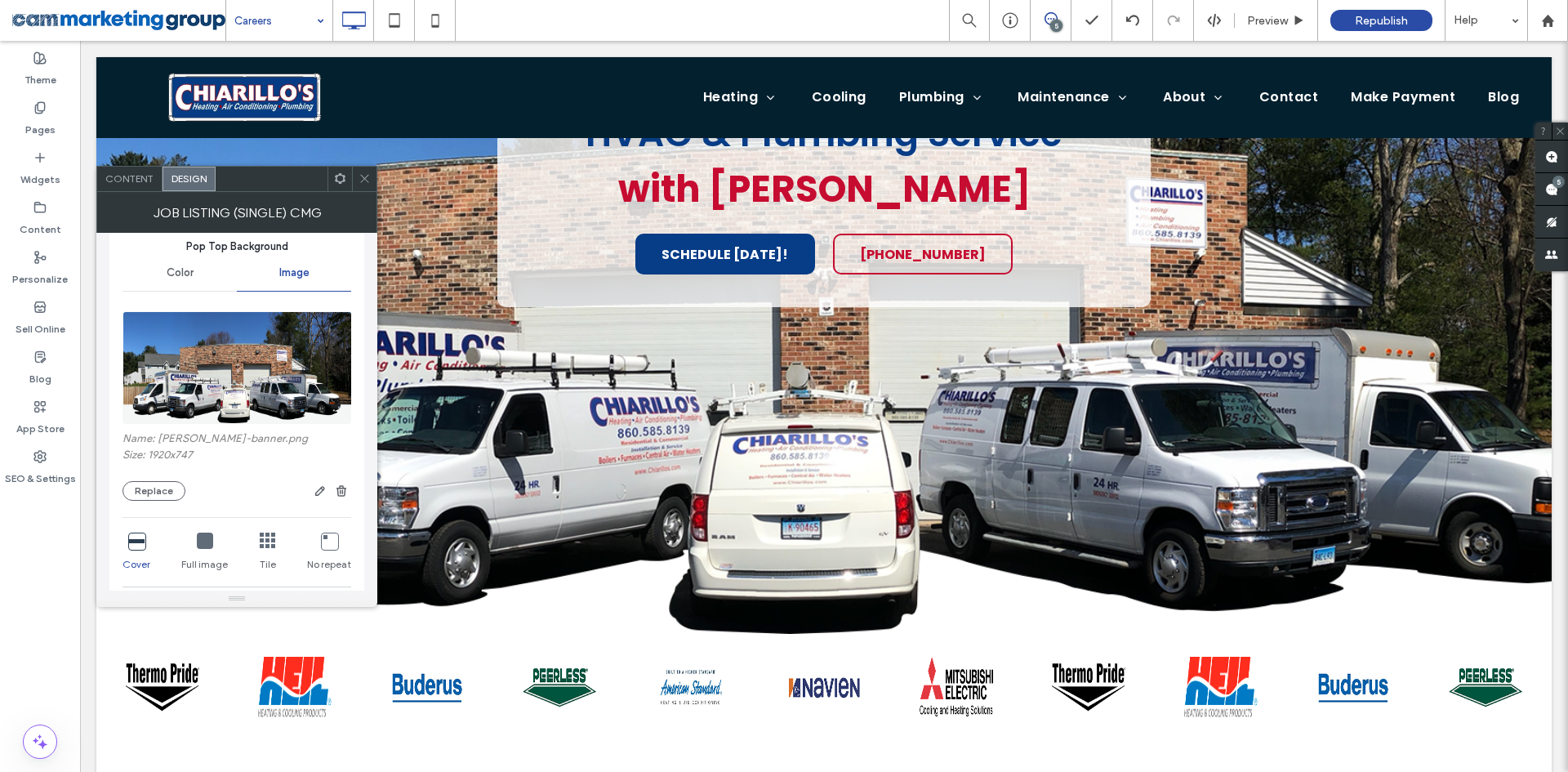
click at [126, 172] on div "Content" at bounding box center [129, 179] width 66 height 25
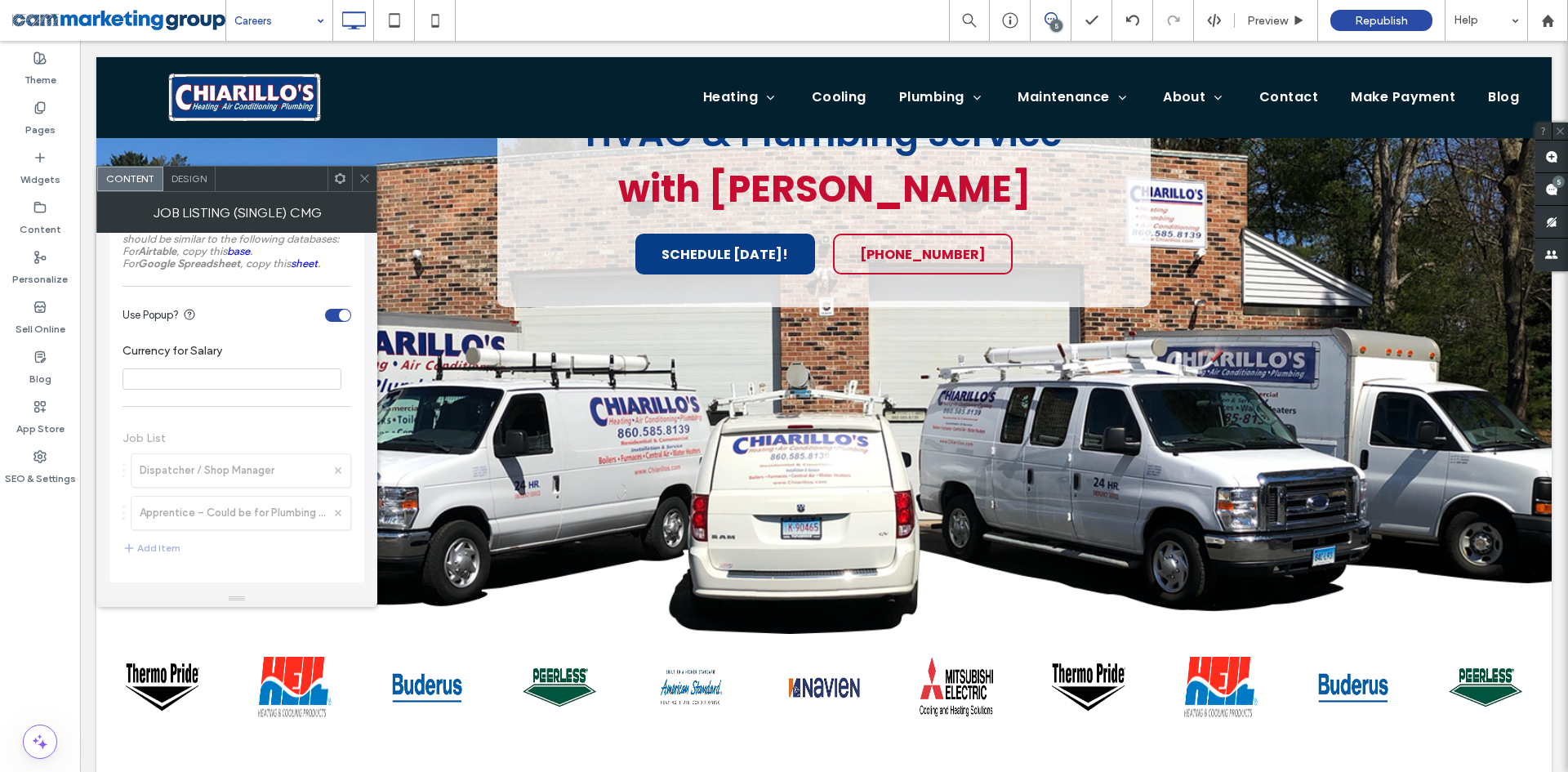
scroll to position [0, 0]
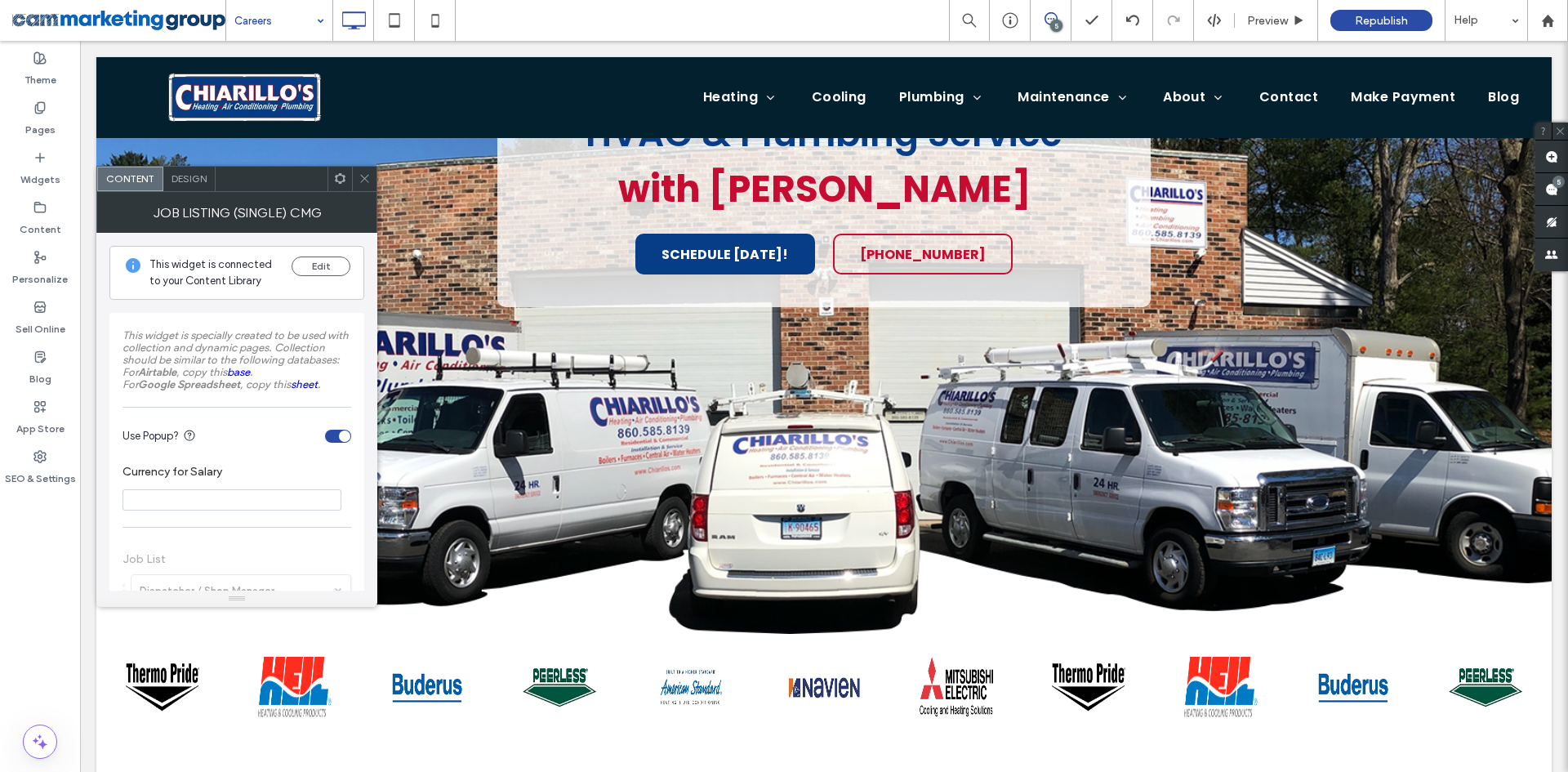
click at [362, 176] on icon at bounding box center [364, 179] width 12 height 12
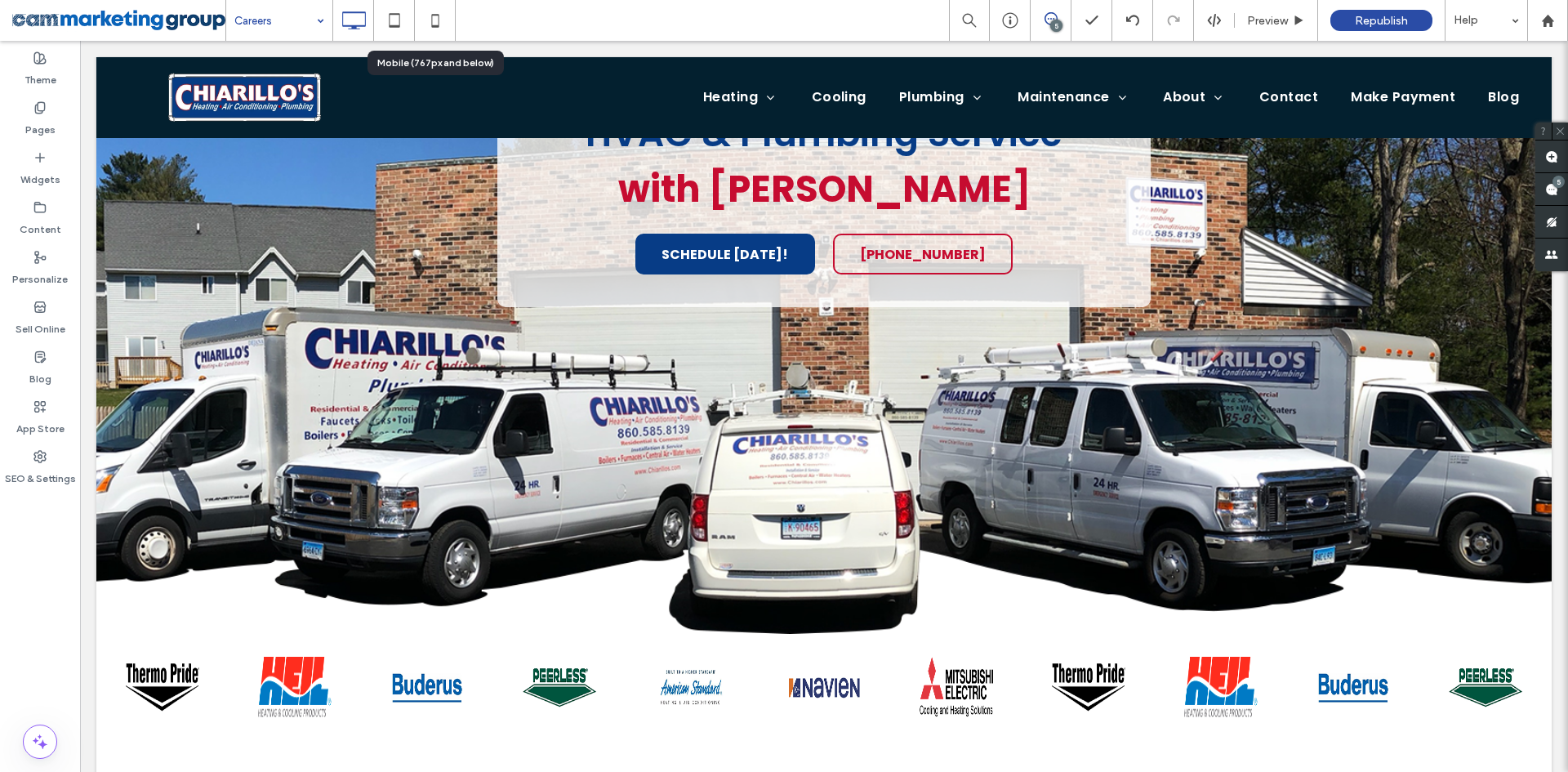
click at [439, 20] on icon at bounding box center [435, 20] width 32 height 32
